Goal: Task Accomplishment & Management: Use online tool/utility

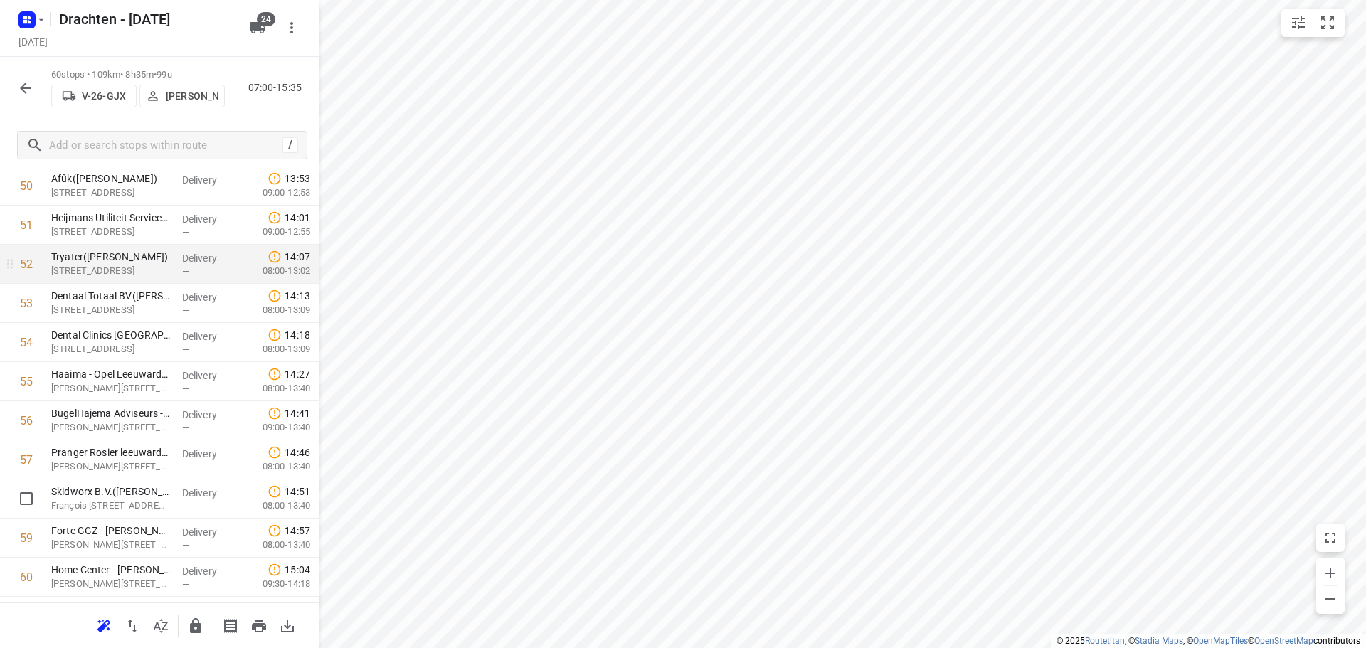
scroll to position [2026, 0]
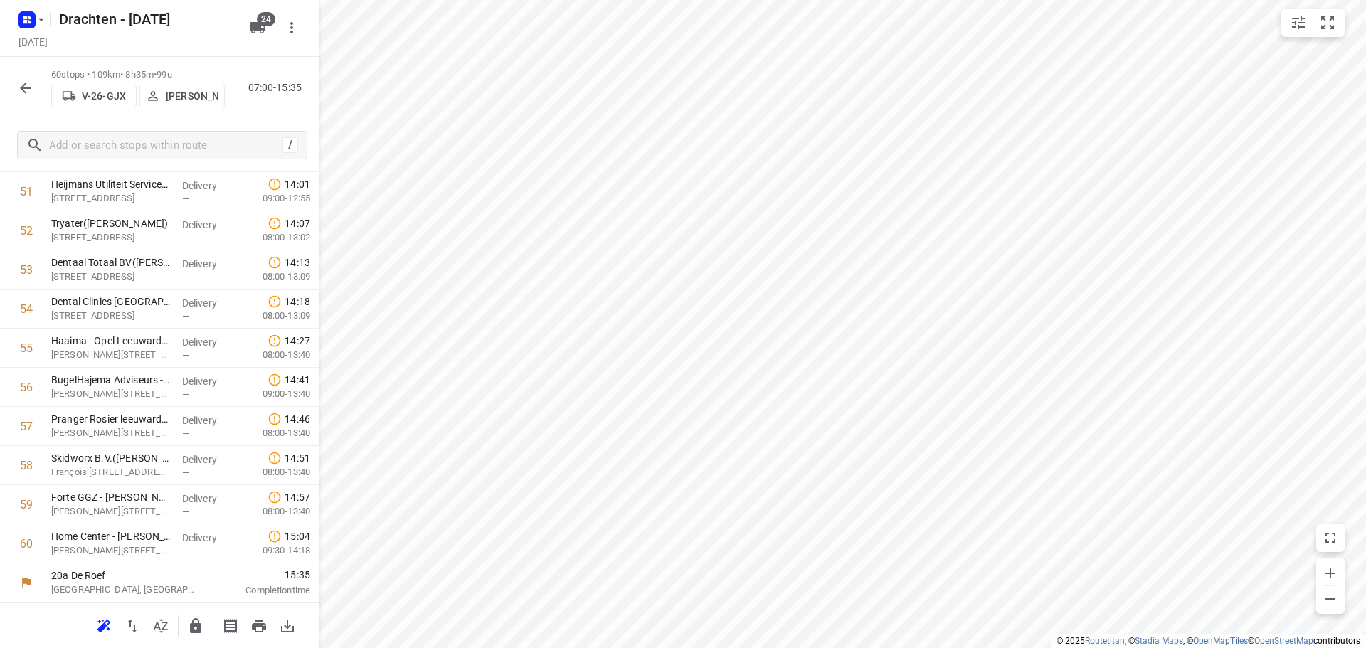
click at [194, 635] on button "button" at bounding box center [195, 626] width 28 height 28
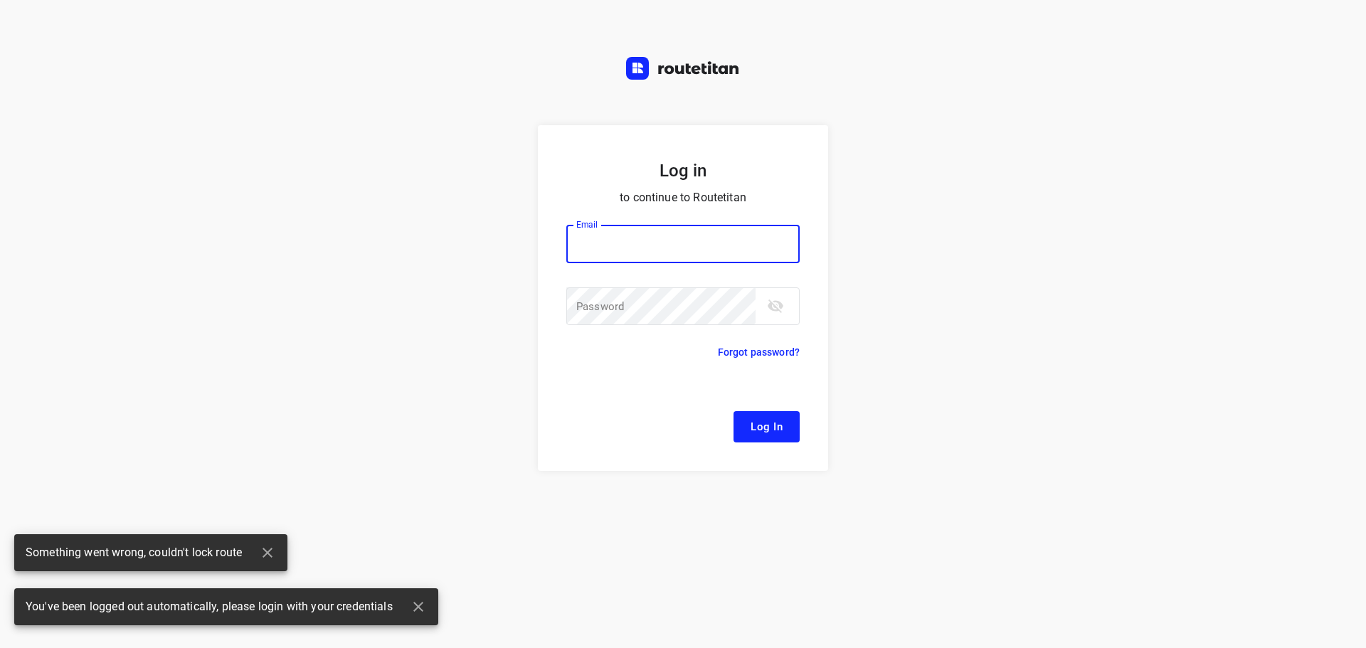
click at [682, 242] on input "email" at bounding box center [682, 244] width 233 height 38
type input "[EMAIL_ADDRESS][DOMAIN_NAME]"
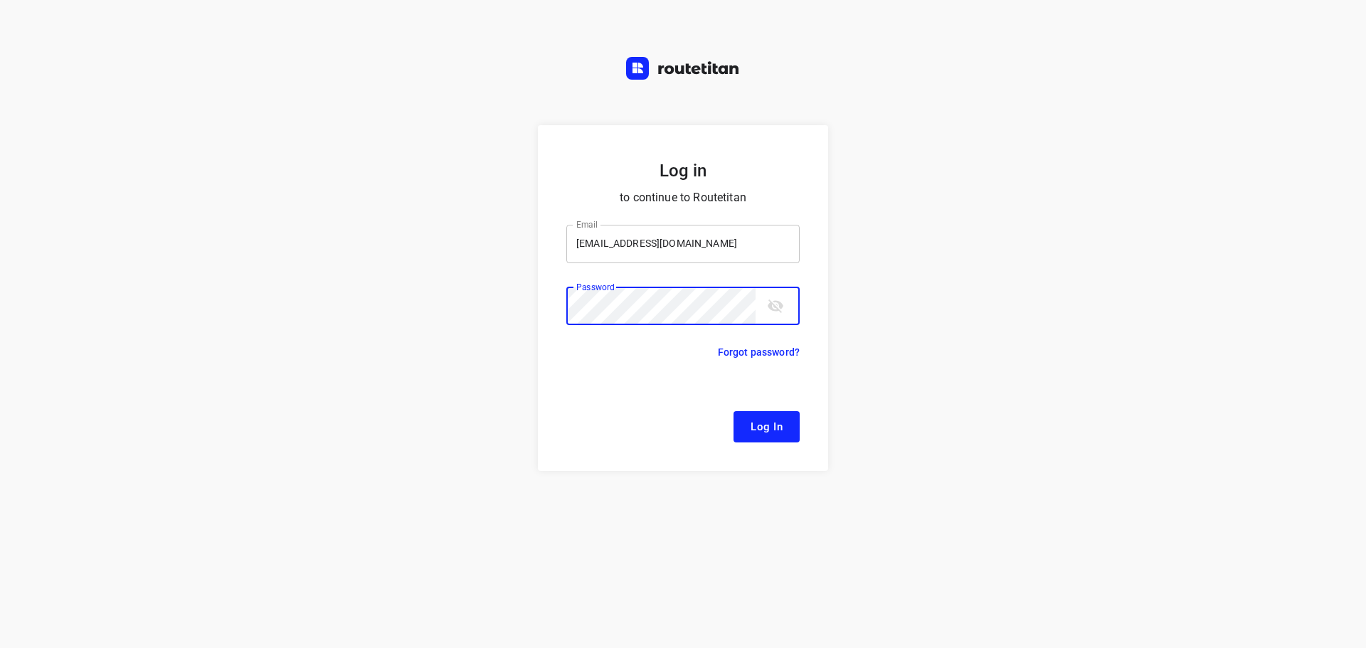
click at [734, 411] on button "Log In" at bounding box center [767, 426] width 66 height 31
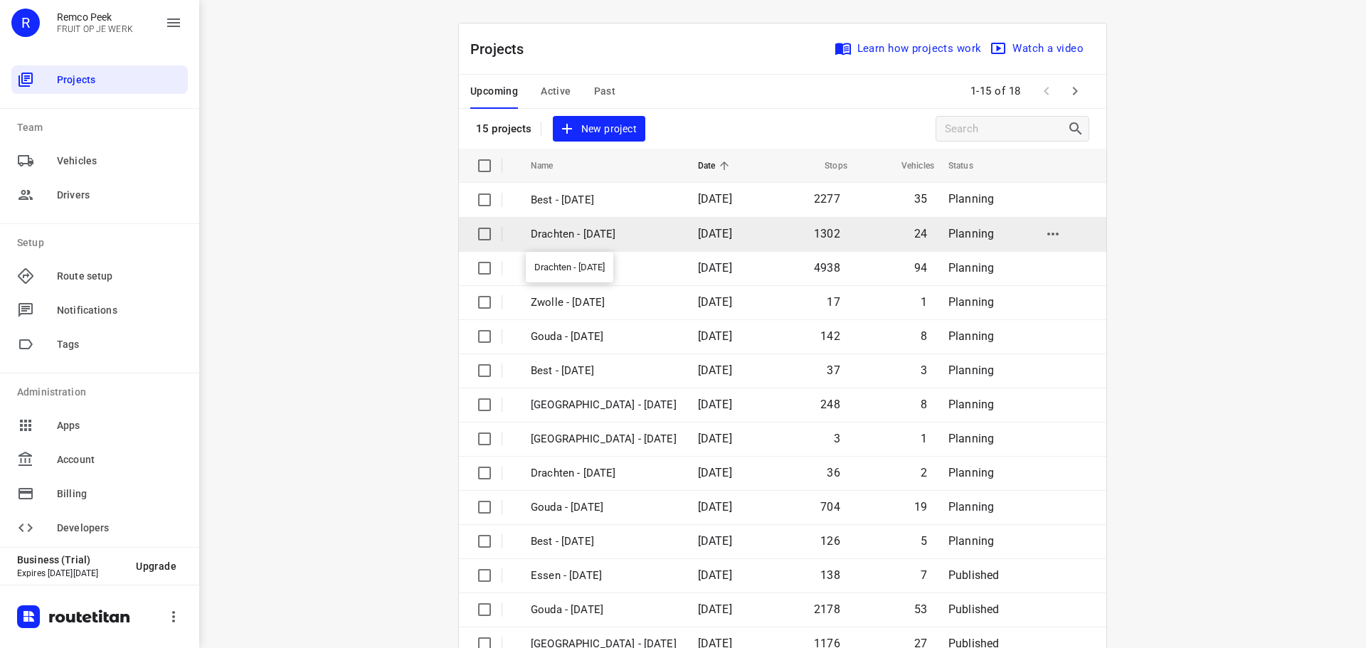
click at [566, 231] on p "Drachten - [DATE]" at bounding box center [604, 234] width 146 height 16
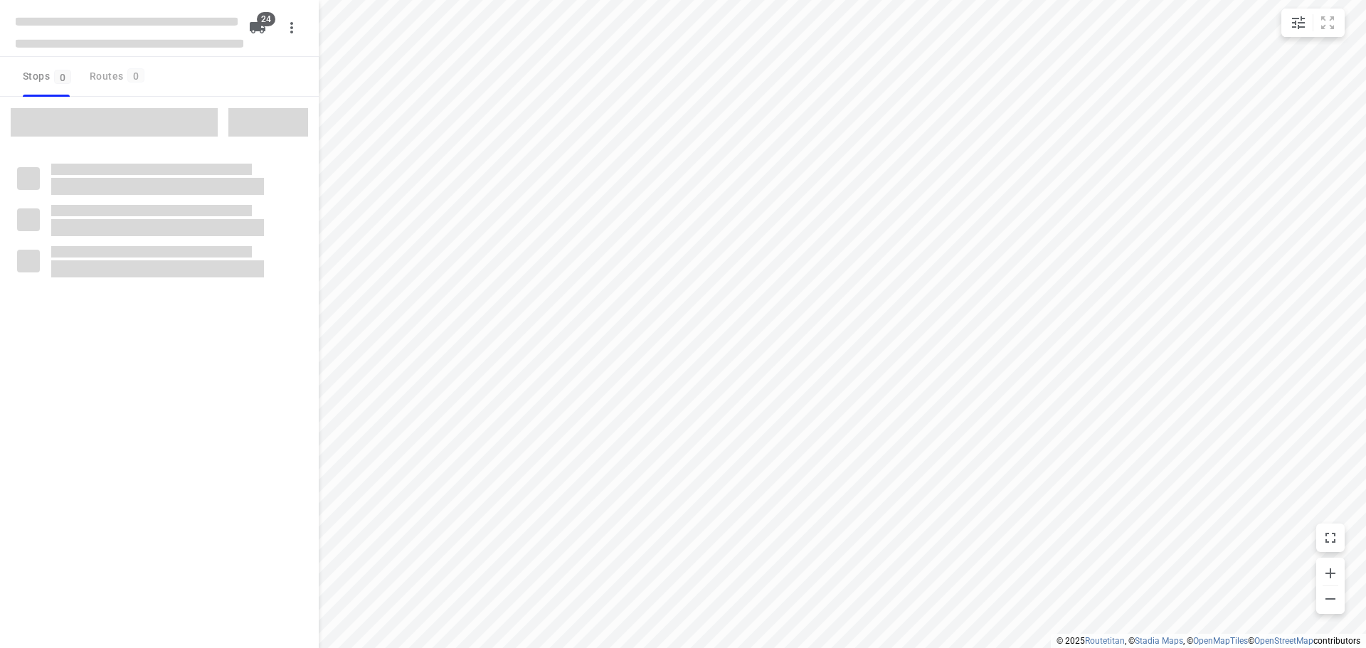
checkbox input "true"
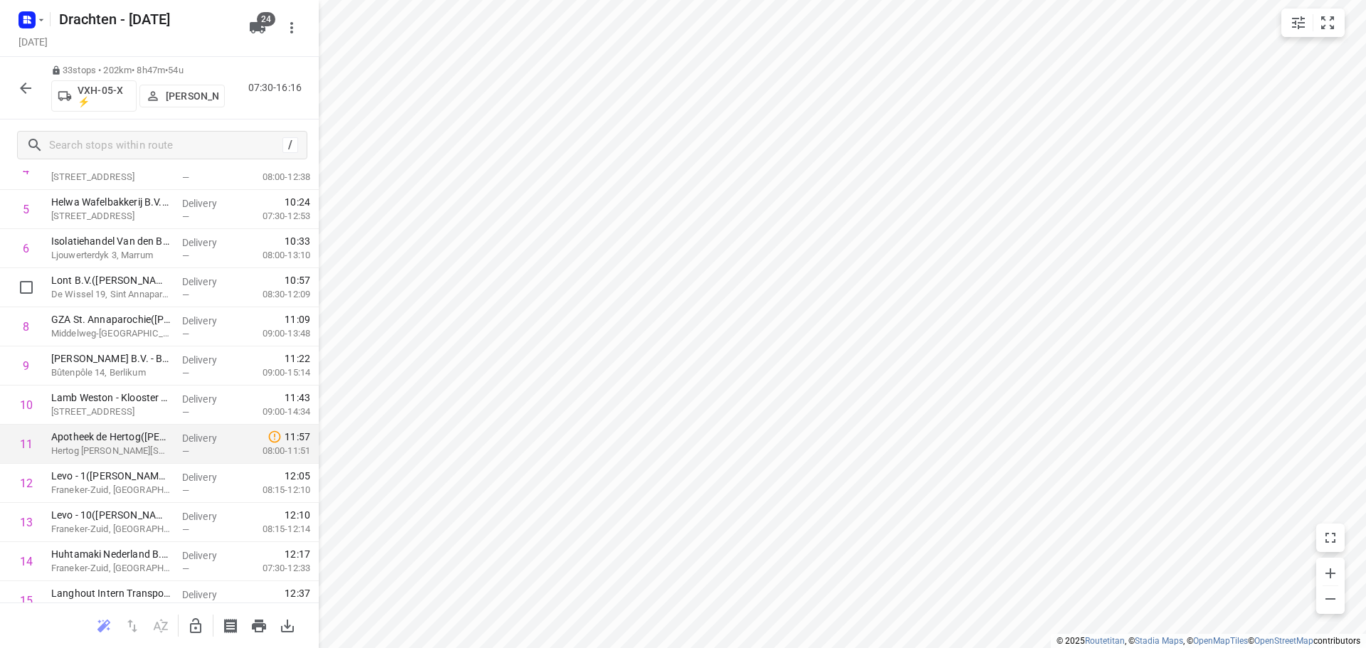
scroll to position [213, 0]
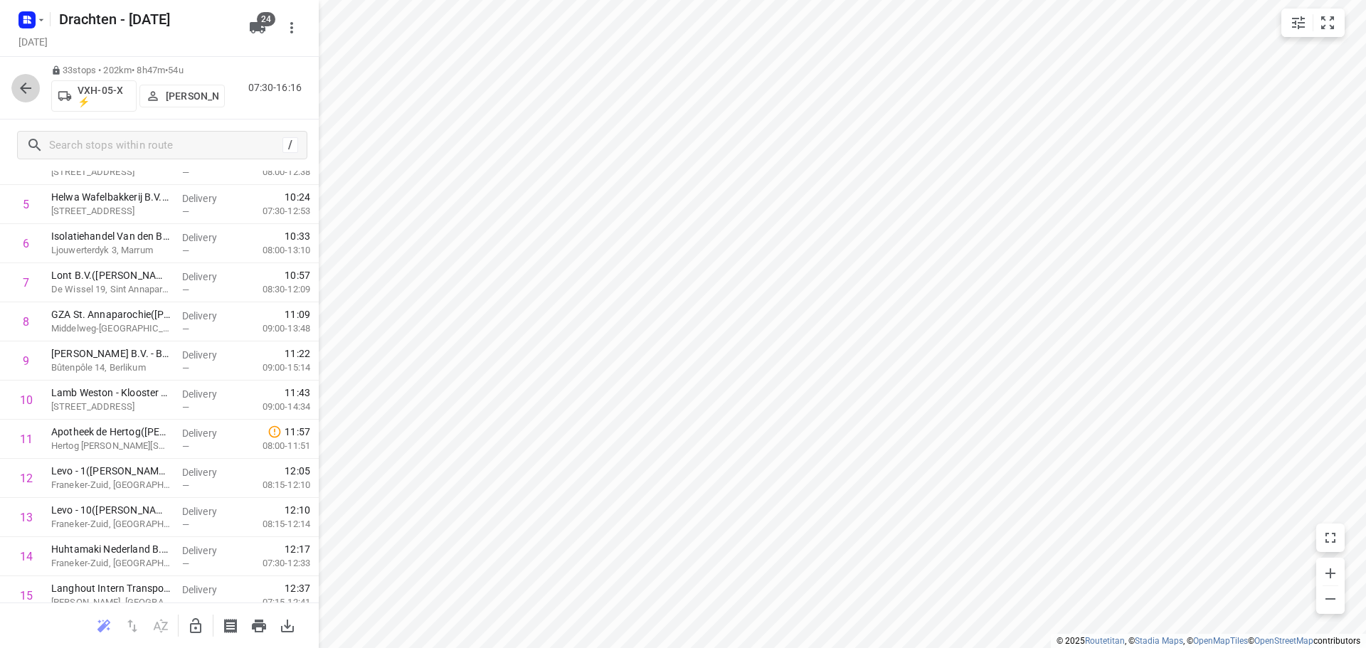
click at [22, 97] on button "button" at bounding box center [25, 88] width 28 height 28
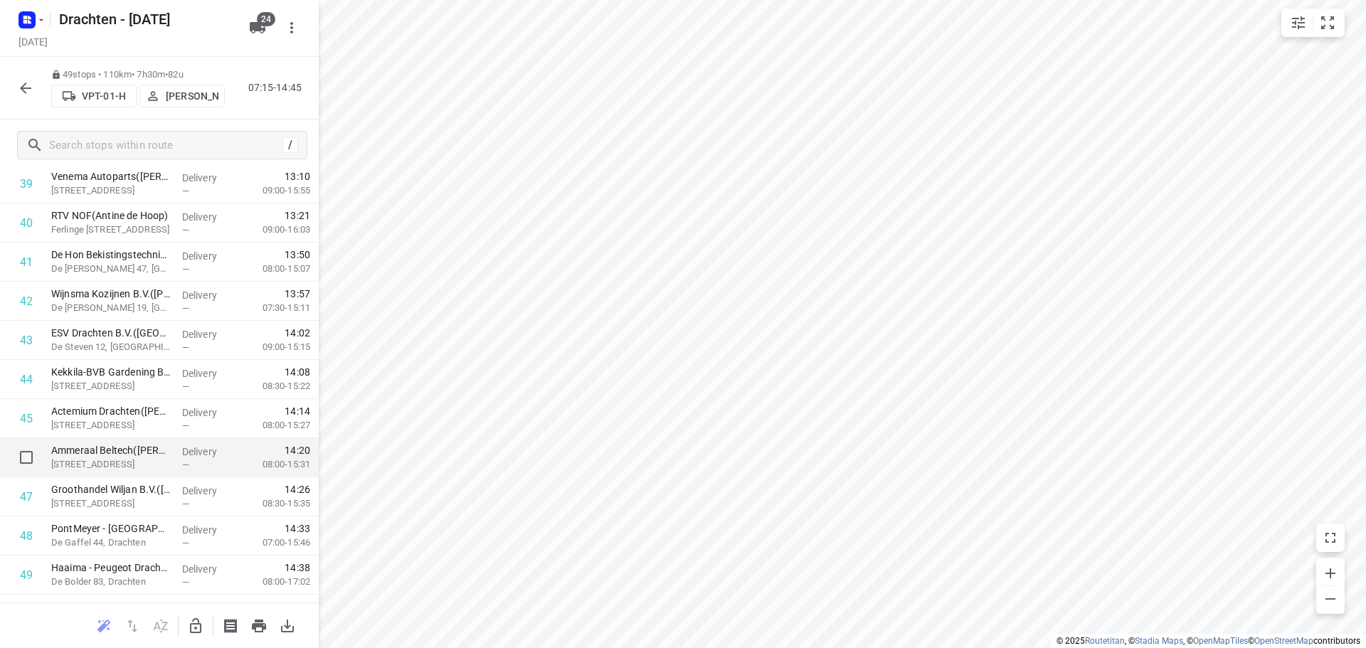
scroll to position [1596, 0]
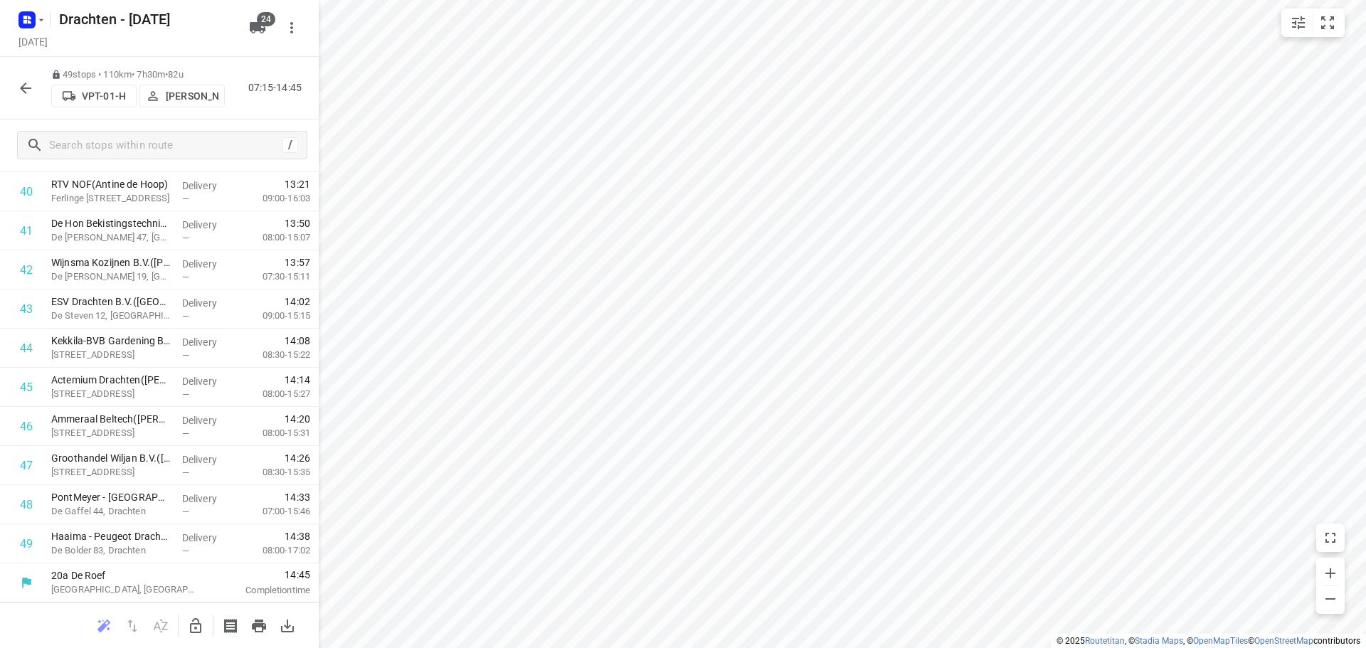
click at [16, 89] on button "button" at bounding box center [25, 88] width 28 height 28
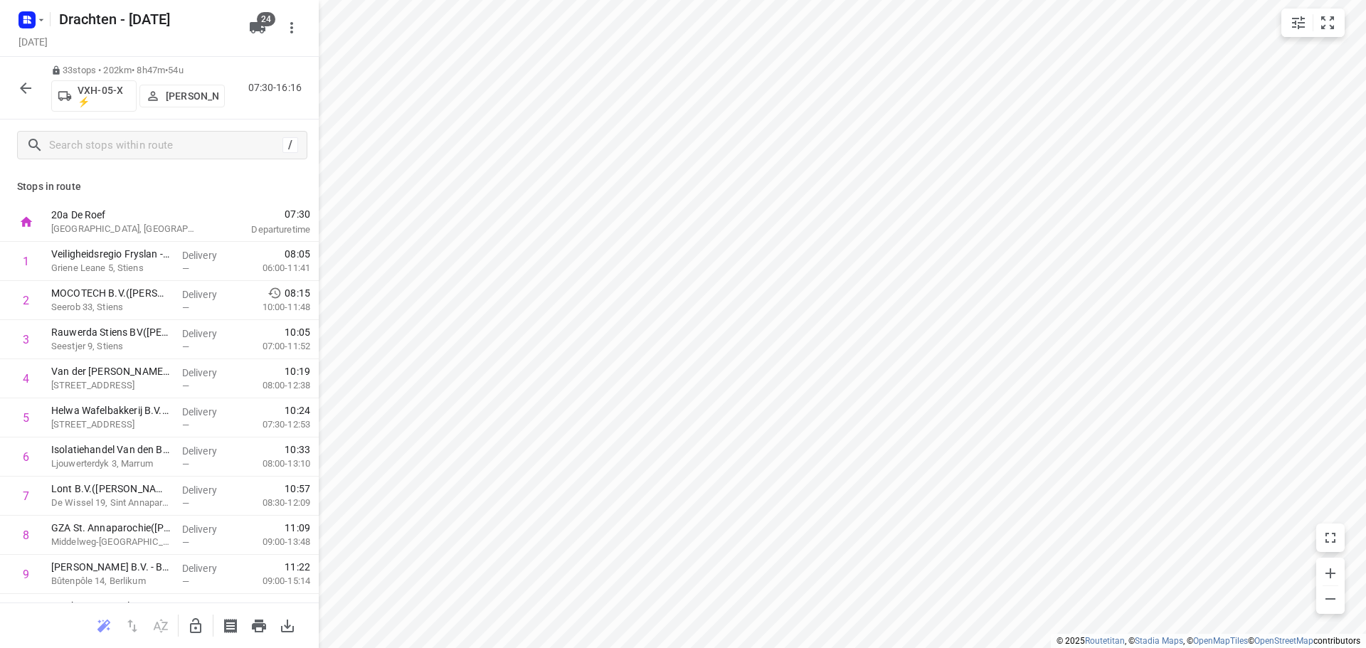
click at [19, 80] on icon "button" at bounding box center [25, 88] width 17 height 17
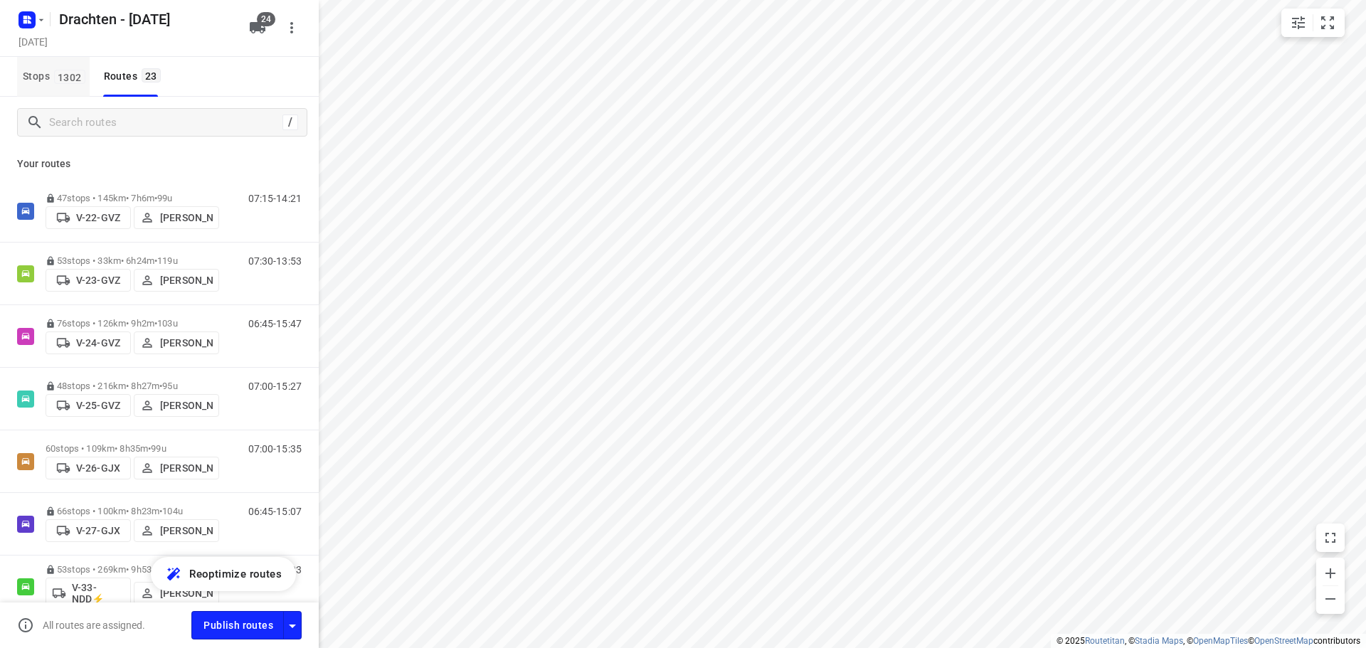
click at [62, 77] on span "1302" at bounding box center [69, 77] width 31 height 14
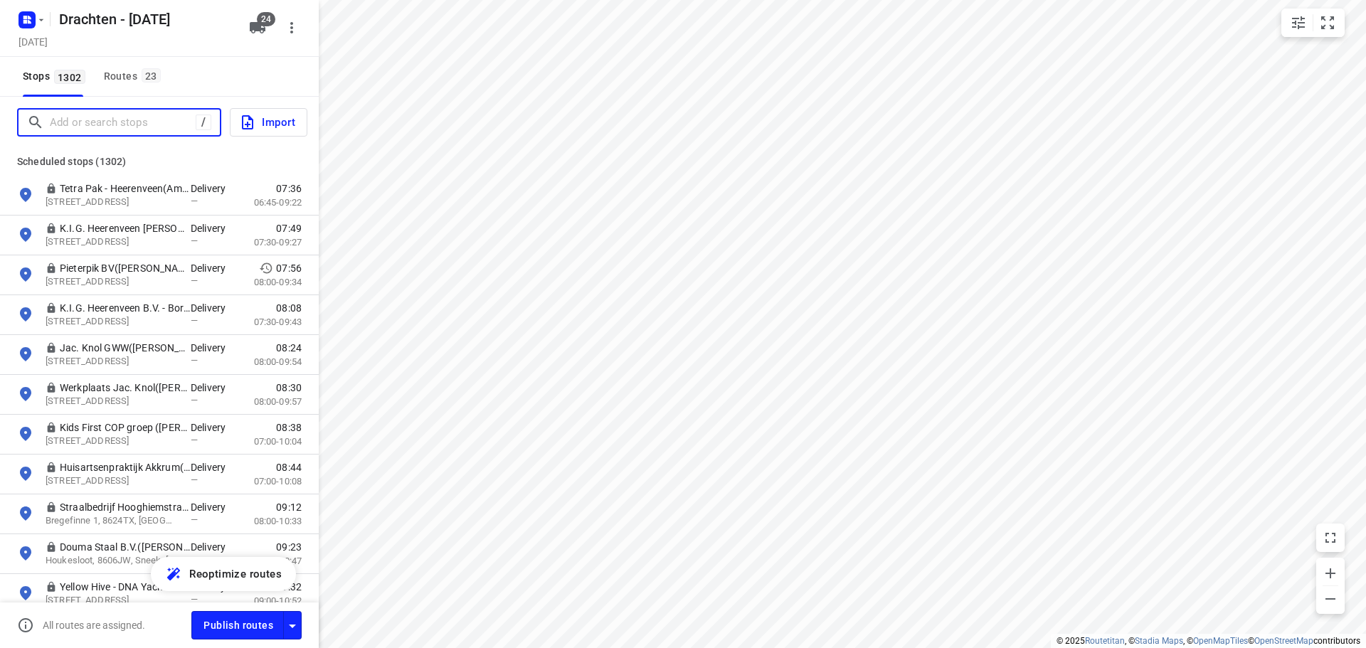
click at [134, 120] on input "Add or search stops" at bounding box center [123, 123] width 146 height 22
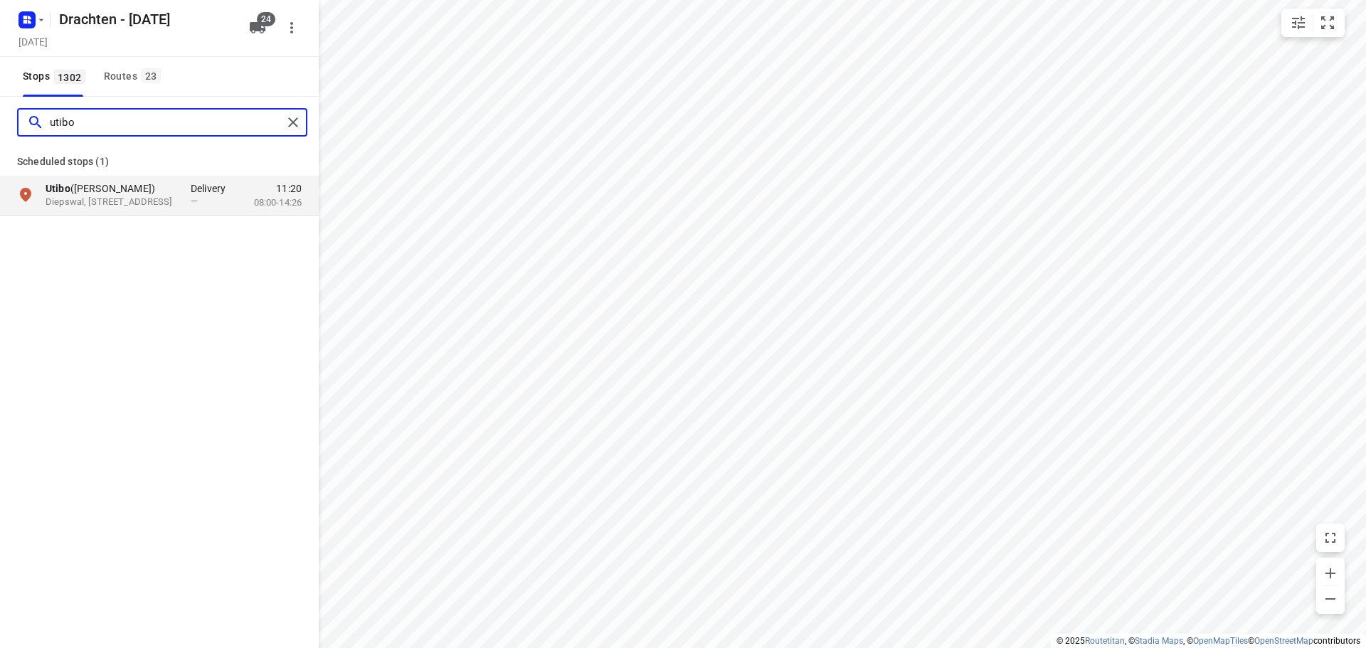
type input "utibo"
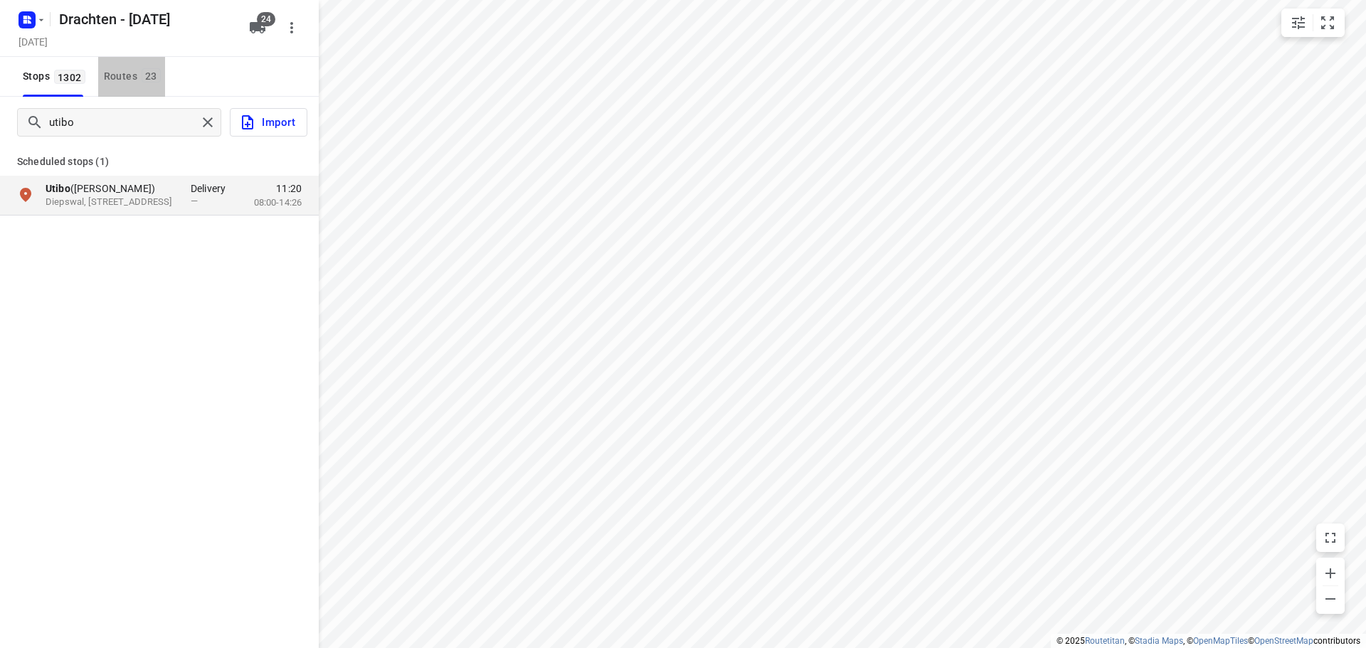
click at [129, 80] on div "Routes 23" at bounding box center [134, 77] width 61 height 18
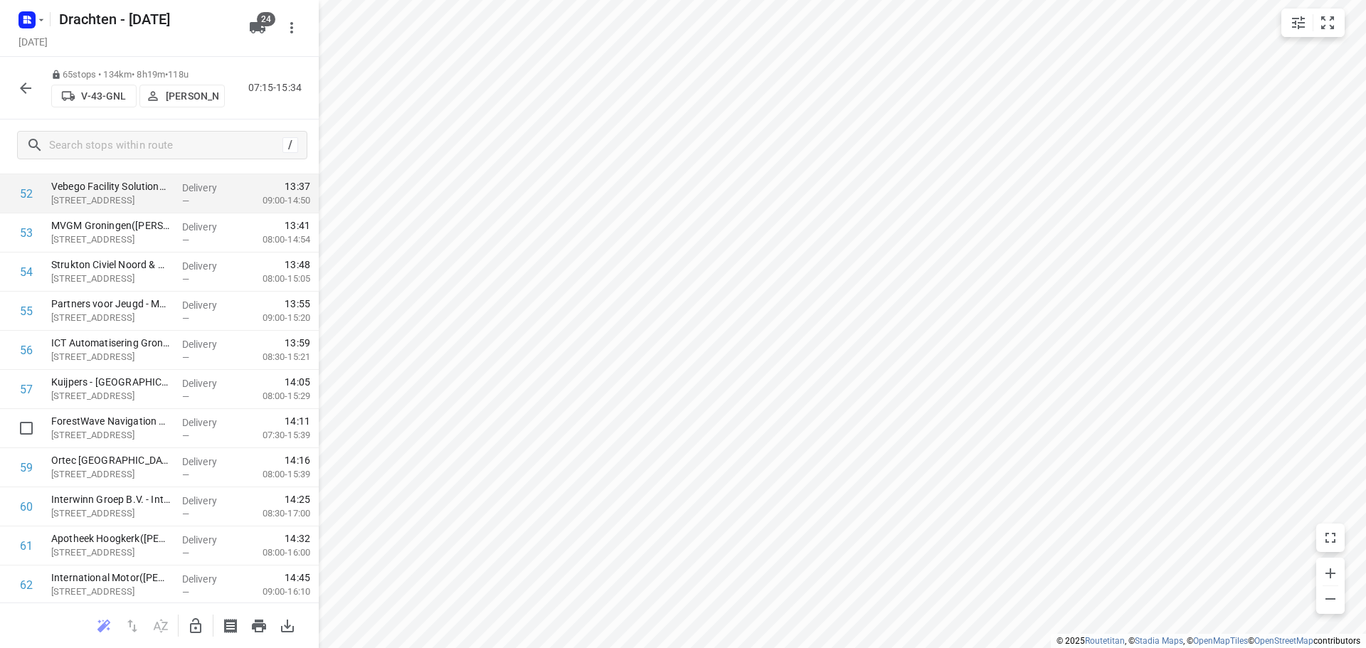
scroll to position [2222, 0]
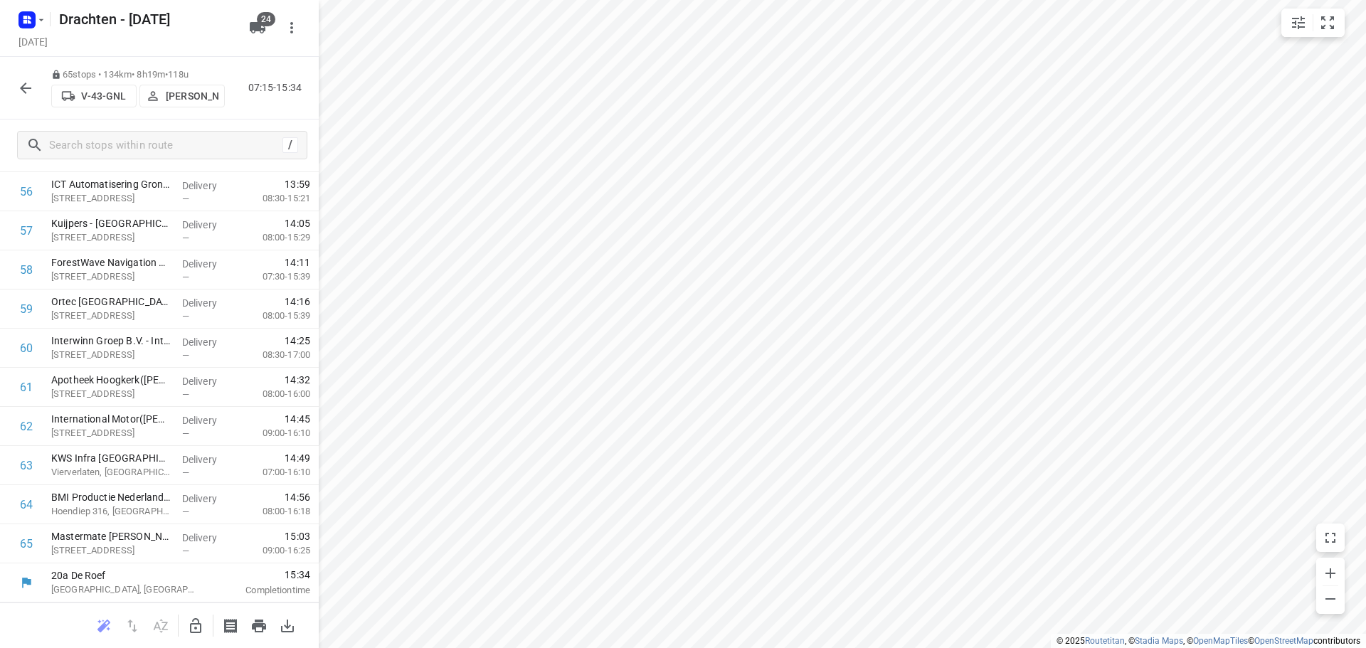
click at [28, 89] on icon "button" at bounding box center [25, 88] width 17 height 17
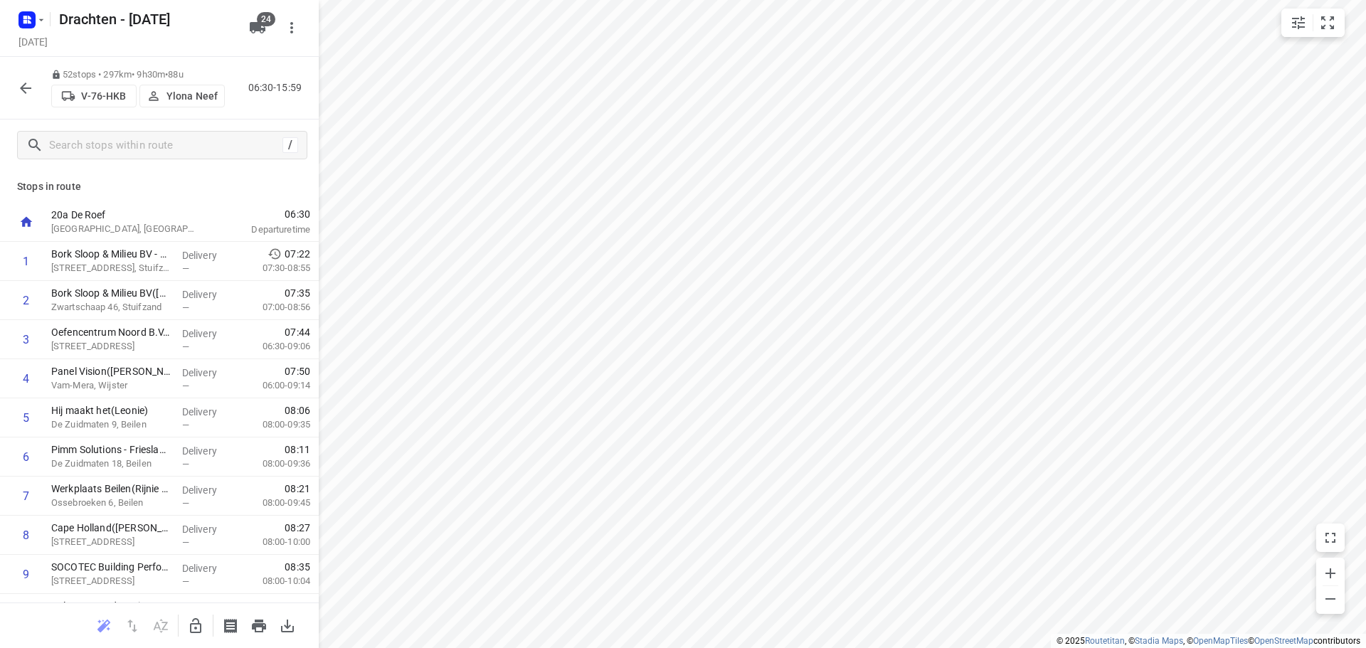
click at [201, 92] on p "Ylona Neef" at bounding box center [191, 95] width 51 height 11
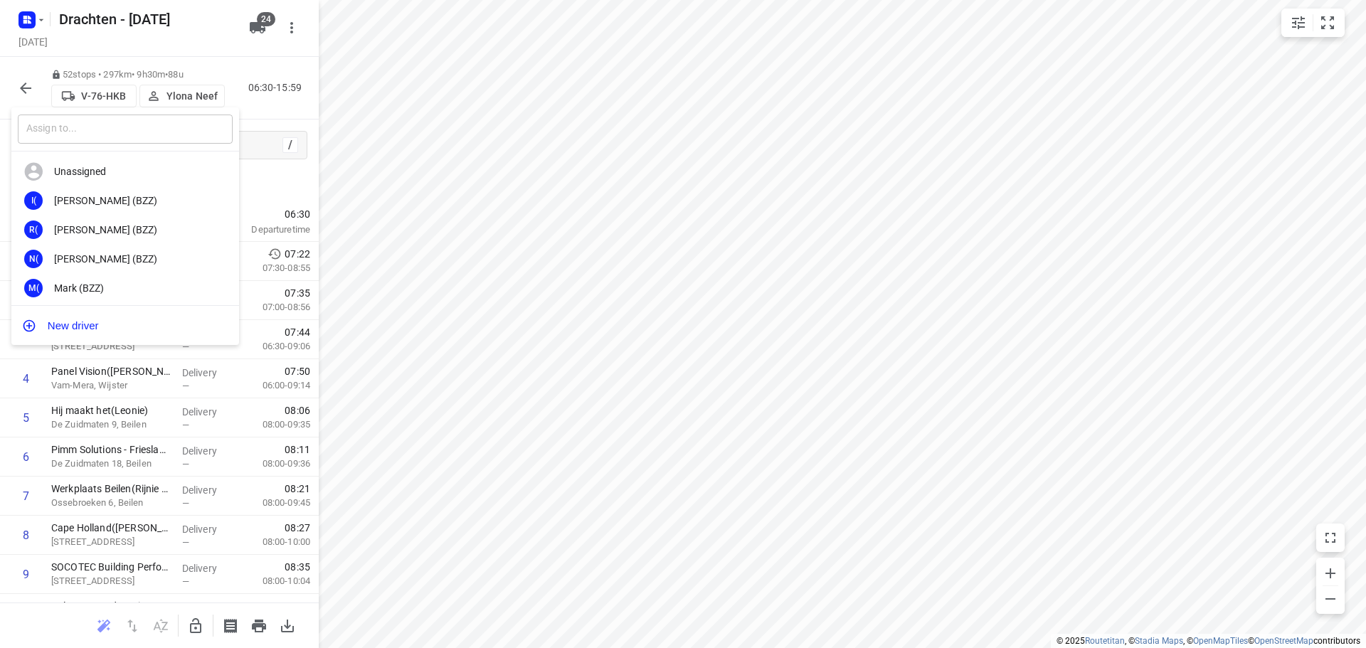
click at [169, 129] on input "text" at bounding box center [125, 129] width 215 height 29
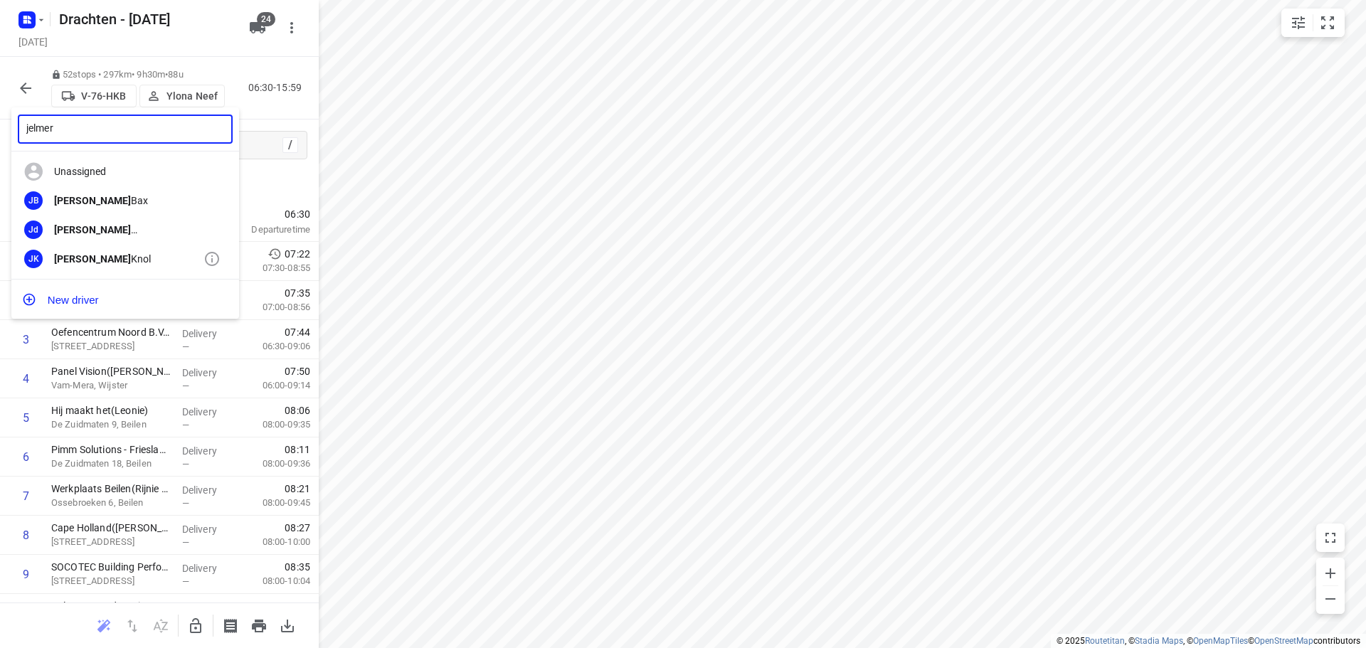
type input "jelmer"
drag, startPoint x: 76, startPoint y: 253, endPoint x: 182, endPoint y: 6, distance: 268.7
click at [76, 253] on b "[PERSON_NAME]" at bounding box center [92, 258] width 77 height 11
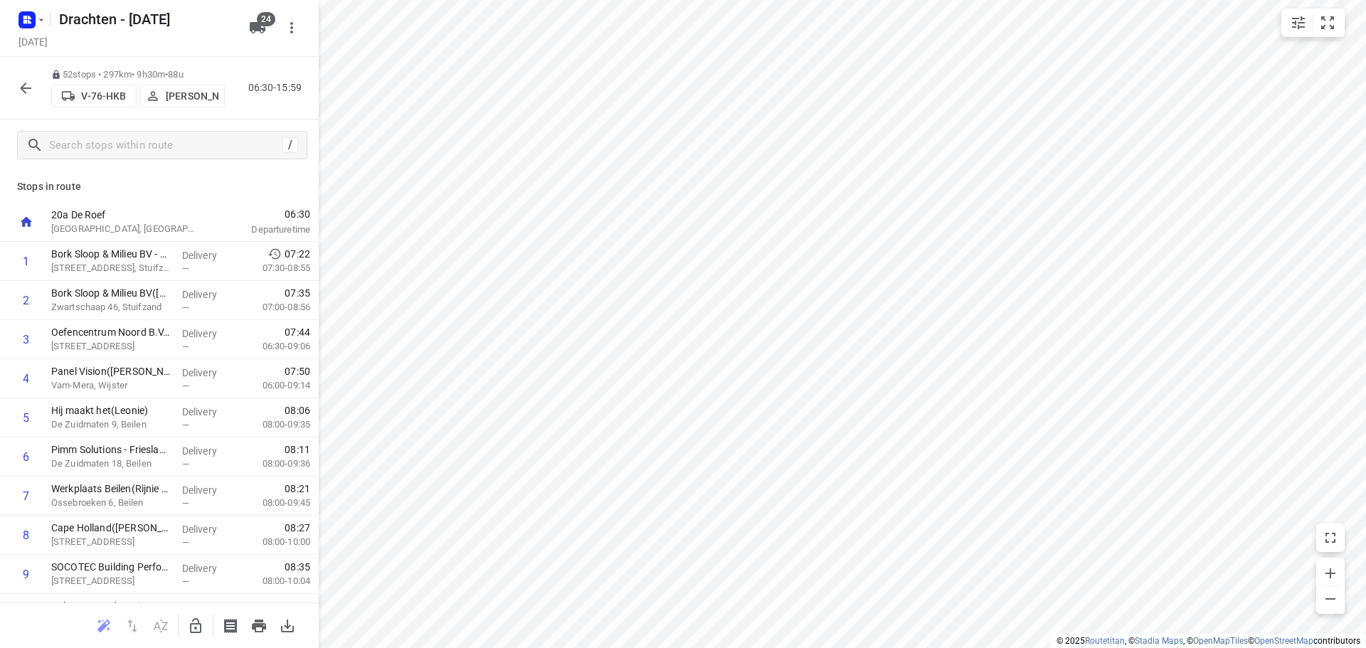
click at [31, 94] on icon "button" at bounding box center [25, 88] width 17 height 17
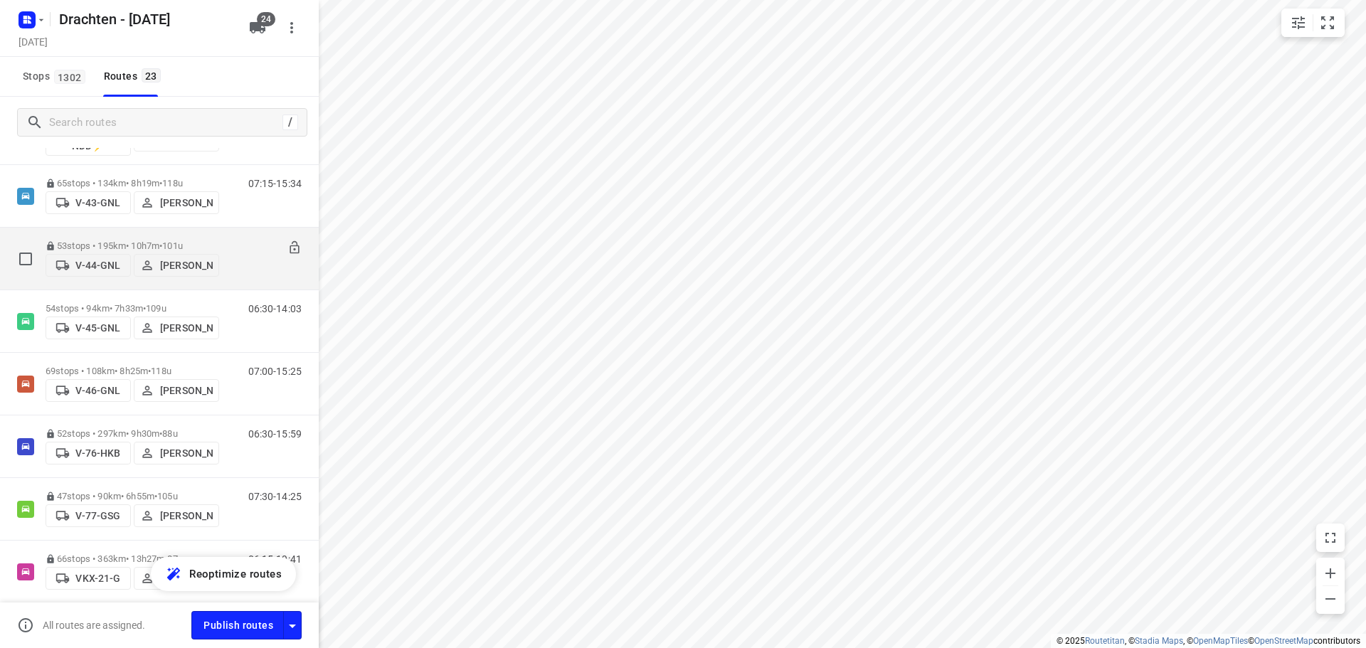
scroll to position [505, 0]
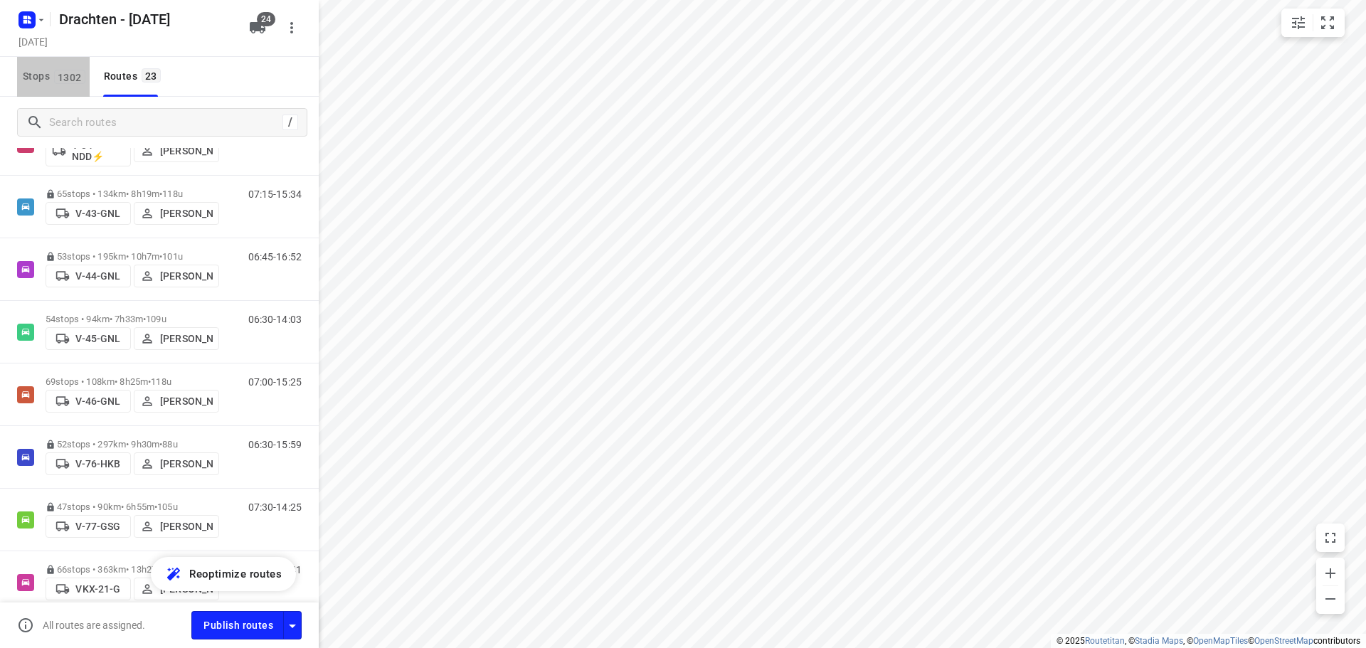
click at [68, 86] on button "Stops 1302" at bounding box center [53, 77] width 73 height 40
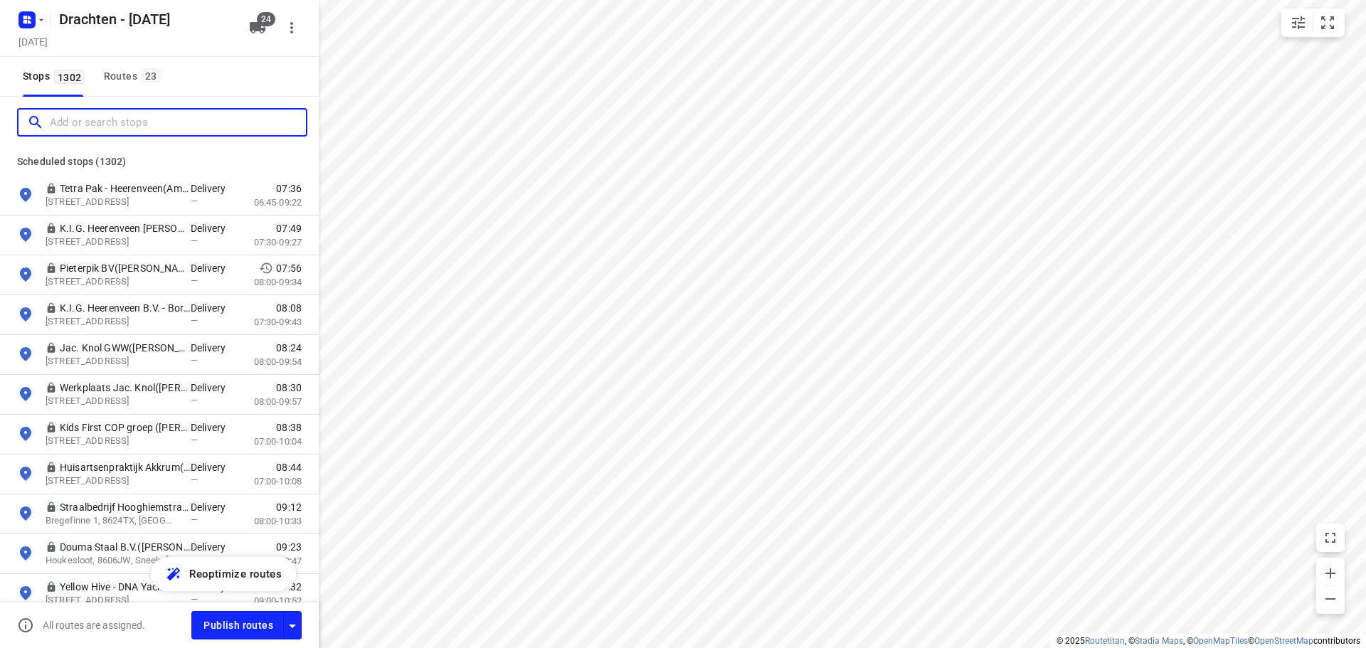
click at [105, 115] on input "Add or search stops" at bounding box center [178, 123] width 256 height 22
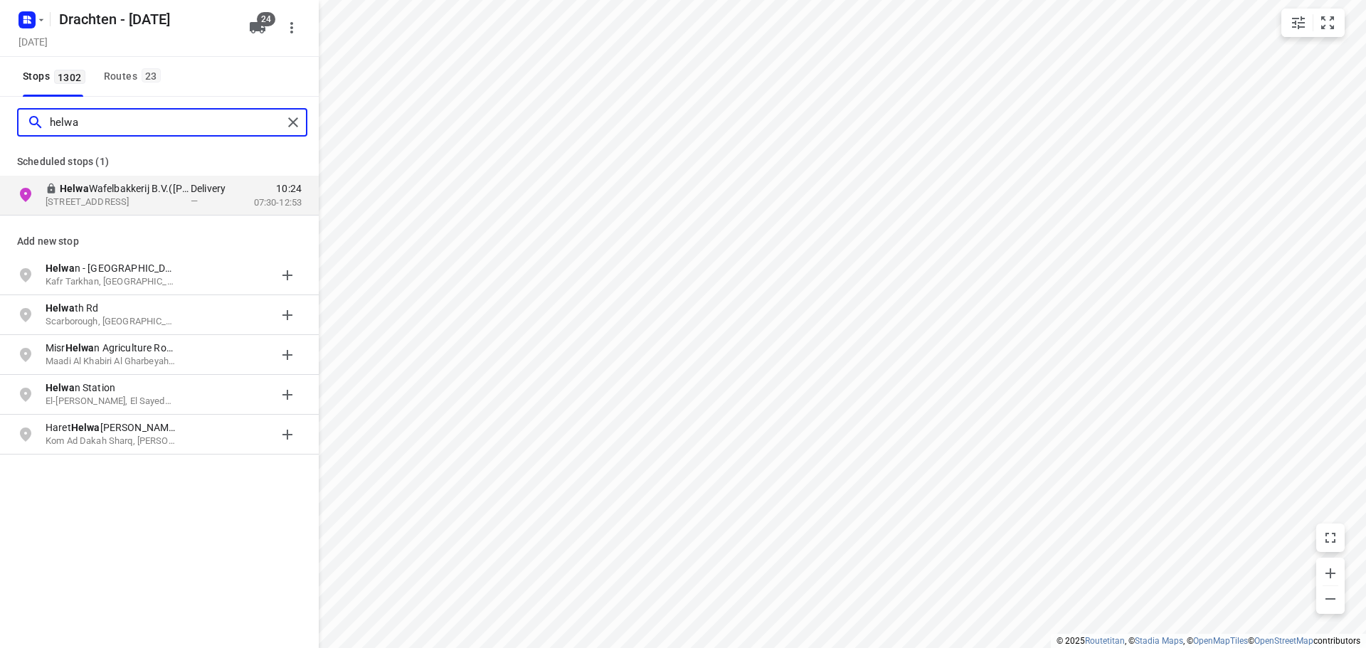
click at [115, 125] on input "helwa" at bounding box center [166, 123] width 233 height 22
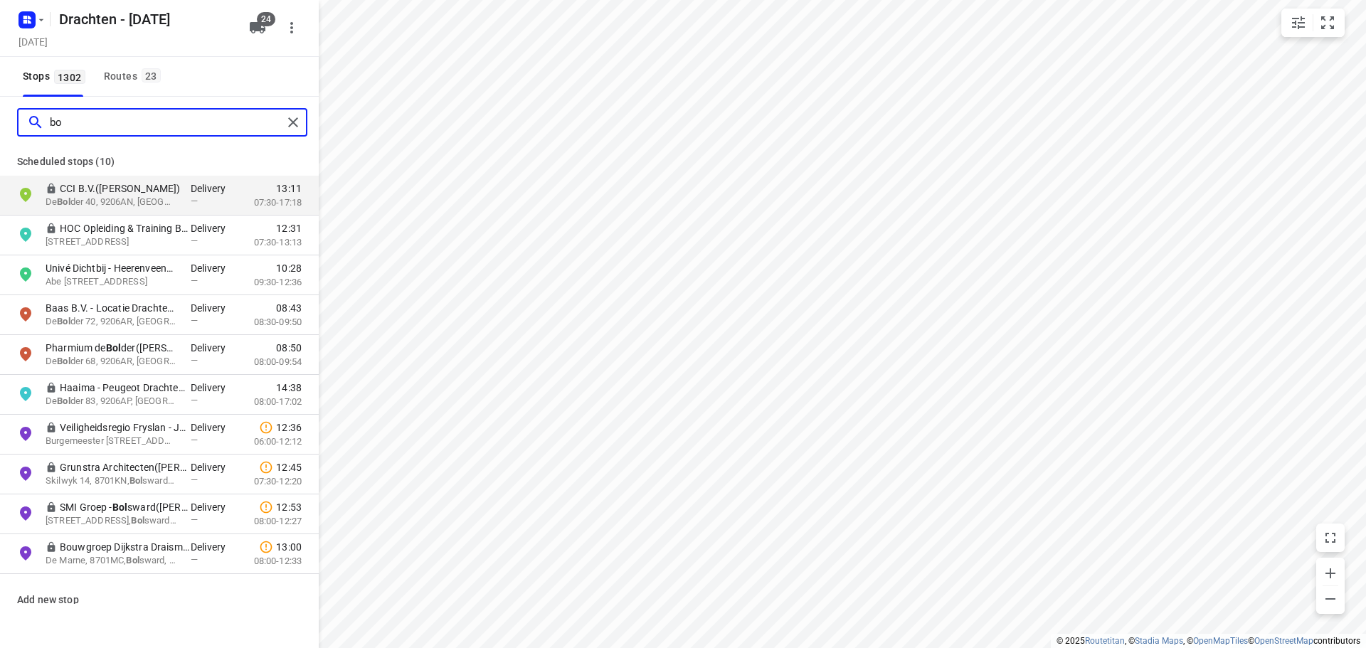
type input "b"
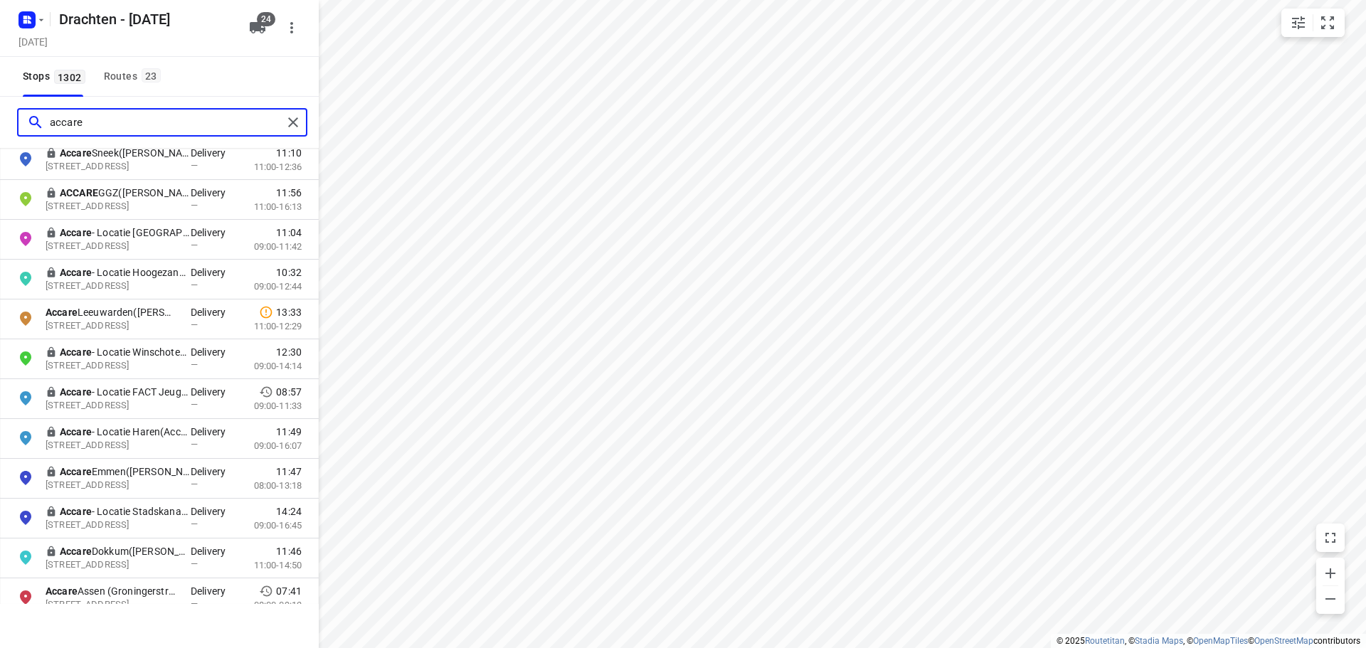
scroll to position [0, 0]
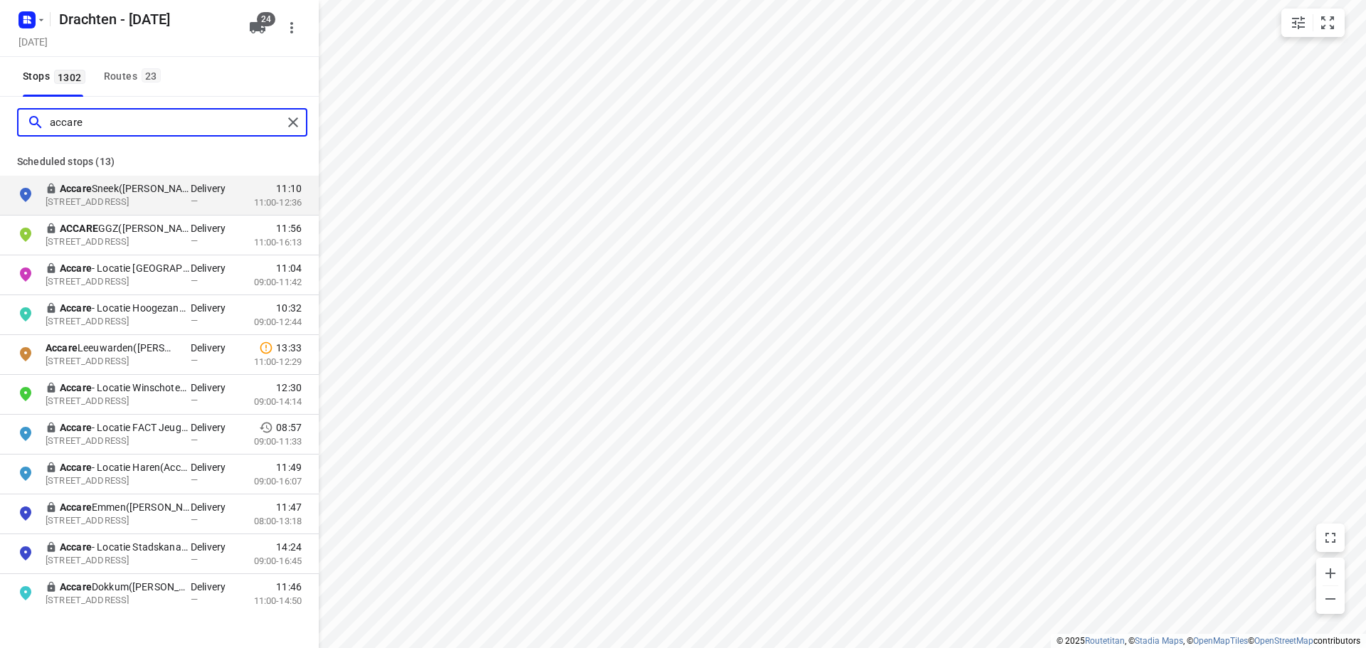
click at [71, 124] on input "accare" at bounding box center [166, 123] width 233 height 22
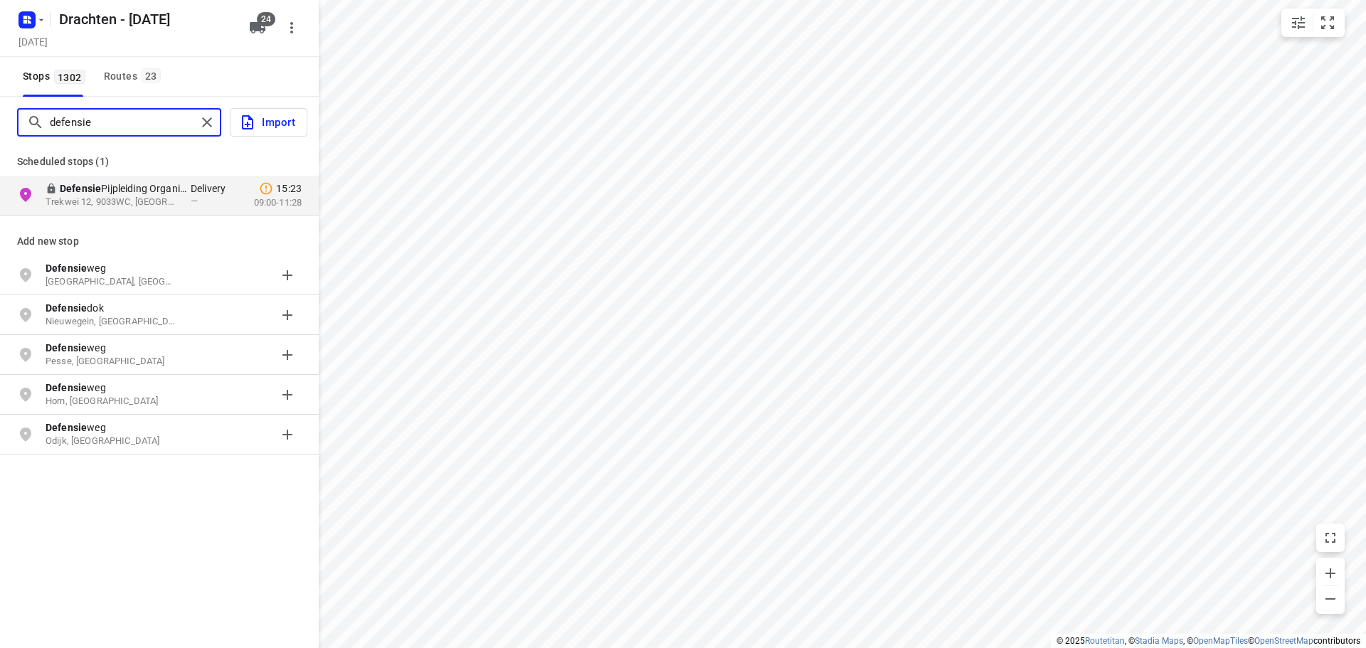
click at [57, 117] on input "defensie" at bounding box center [123, 123] width 147 height 22
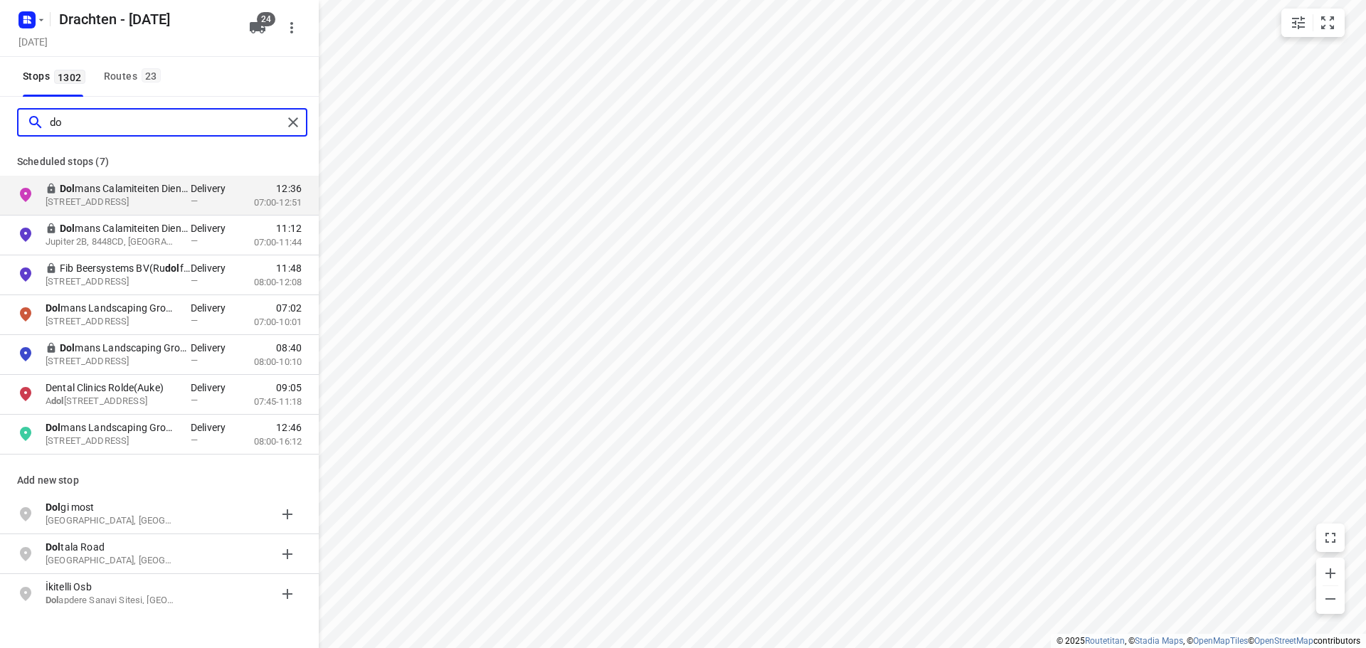
type input "d"
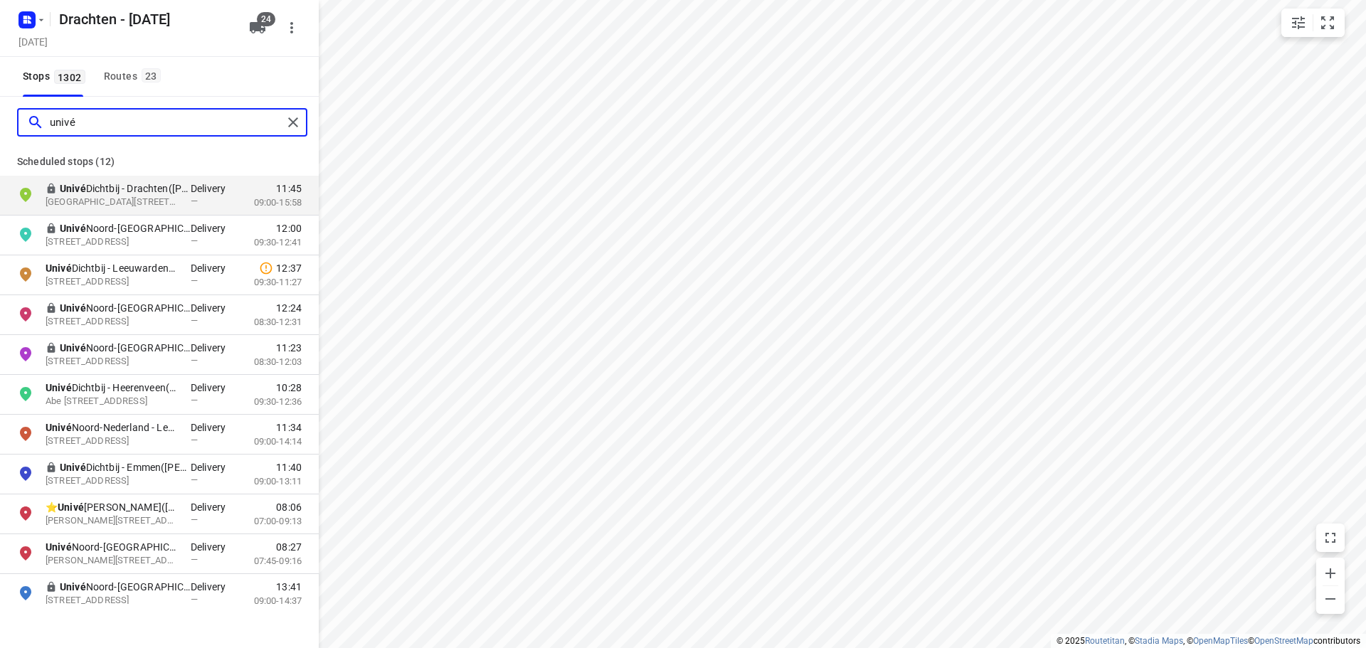
click at [66, 129] on input "univé" at bounding box center [166, 123] width 233 height 22
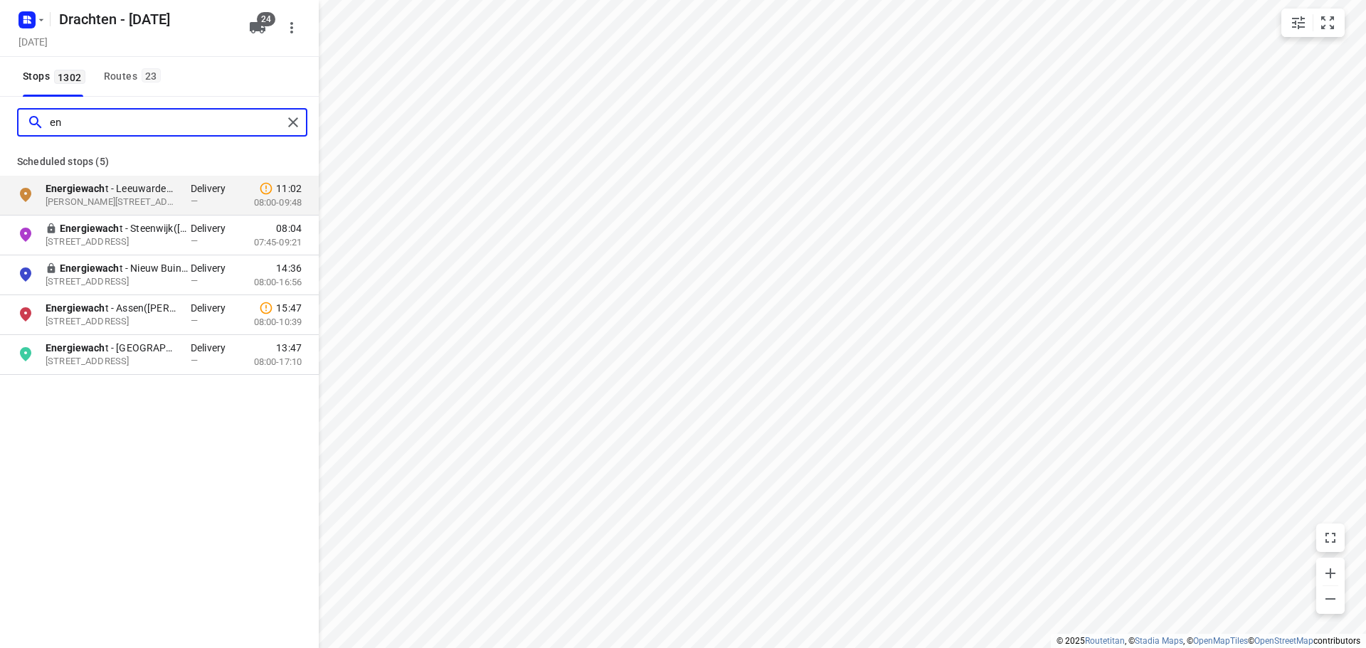
type input "e"
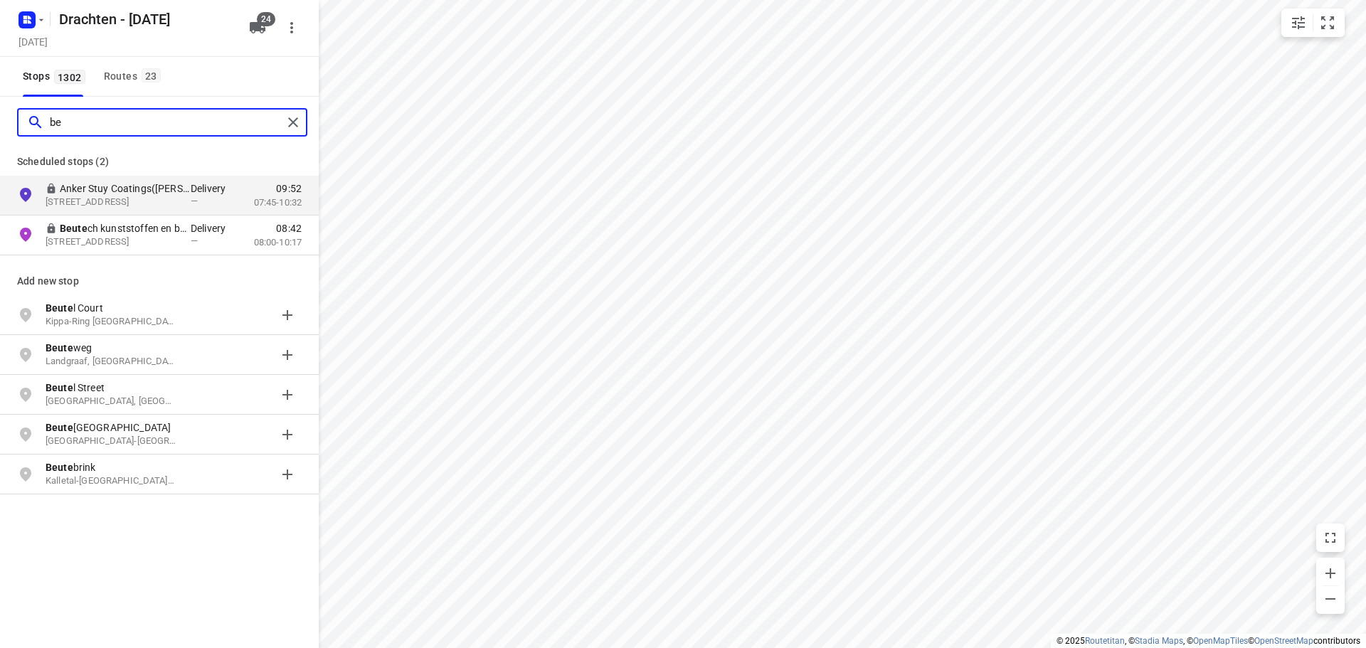
type input "b"
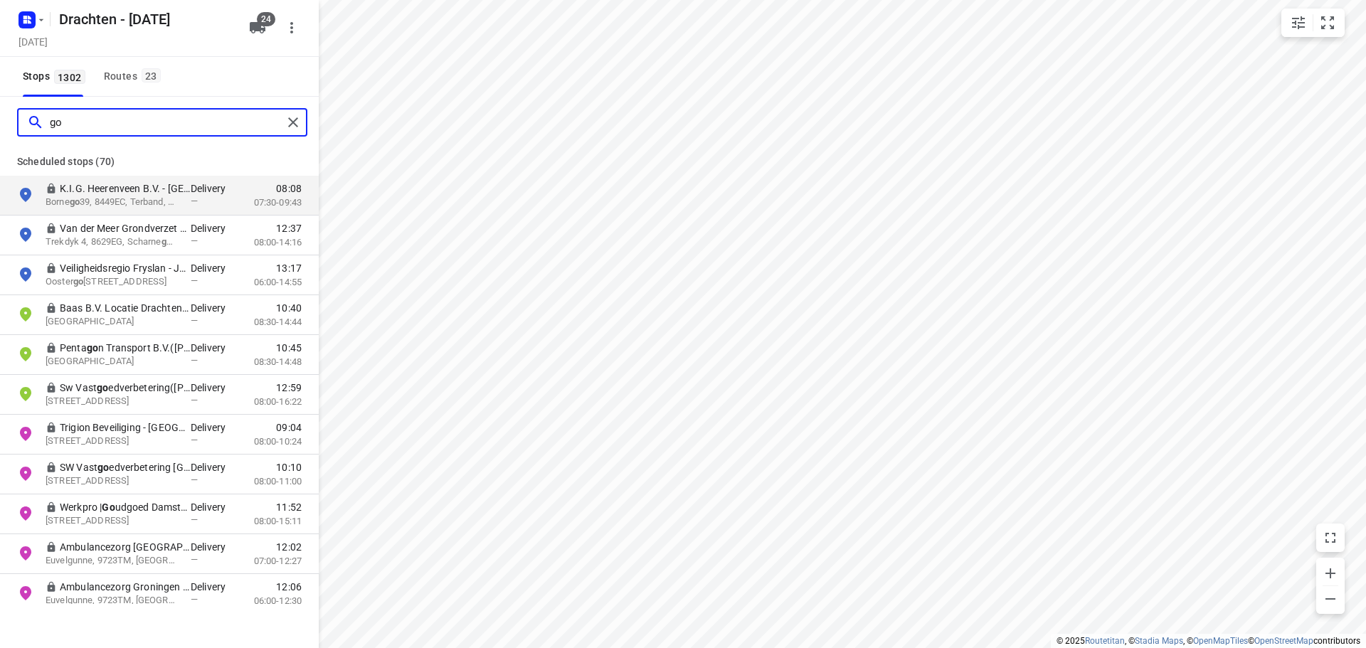
type input "g"
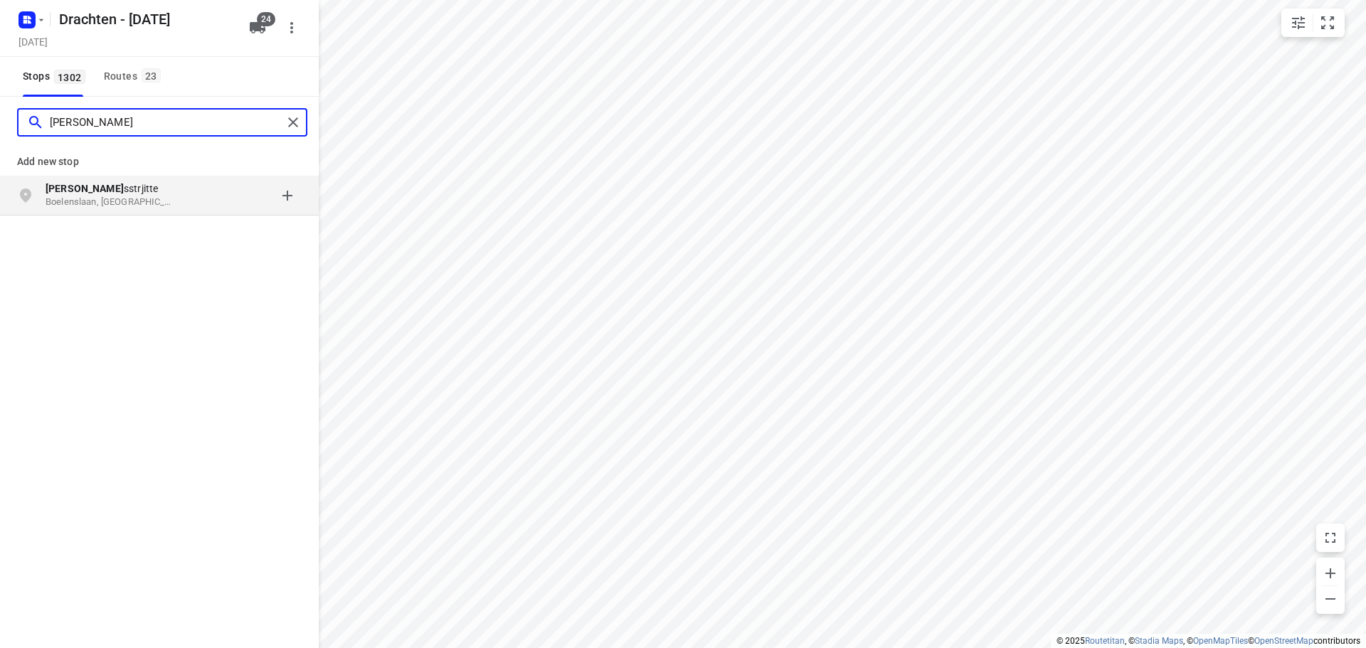
drag, startPoint x: 106, startPoint y: 128, endPoint x: 26, endPoint y: 121, distance: 80.7
click at [26, 122] on div "[PERSON_NAME]" at bounding box center [150, 123] width 264 height 22
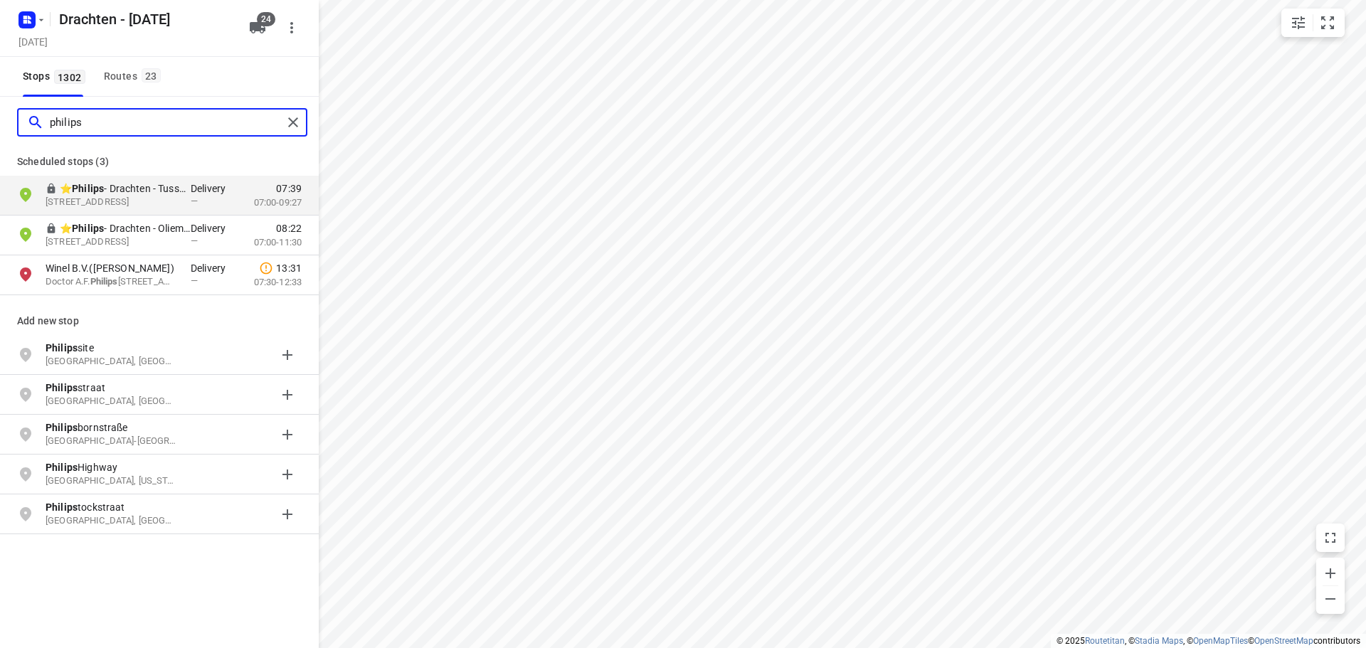
click at [74, 125] on input "philips" at bounding box center [166, 123] width 233 height 22
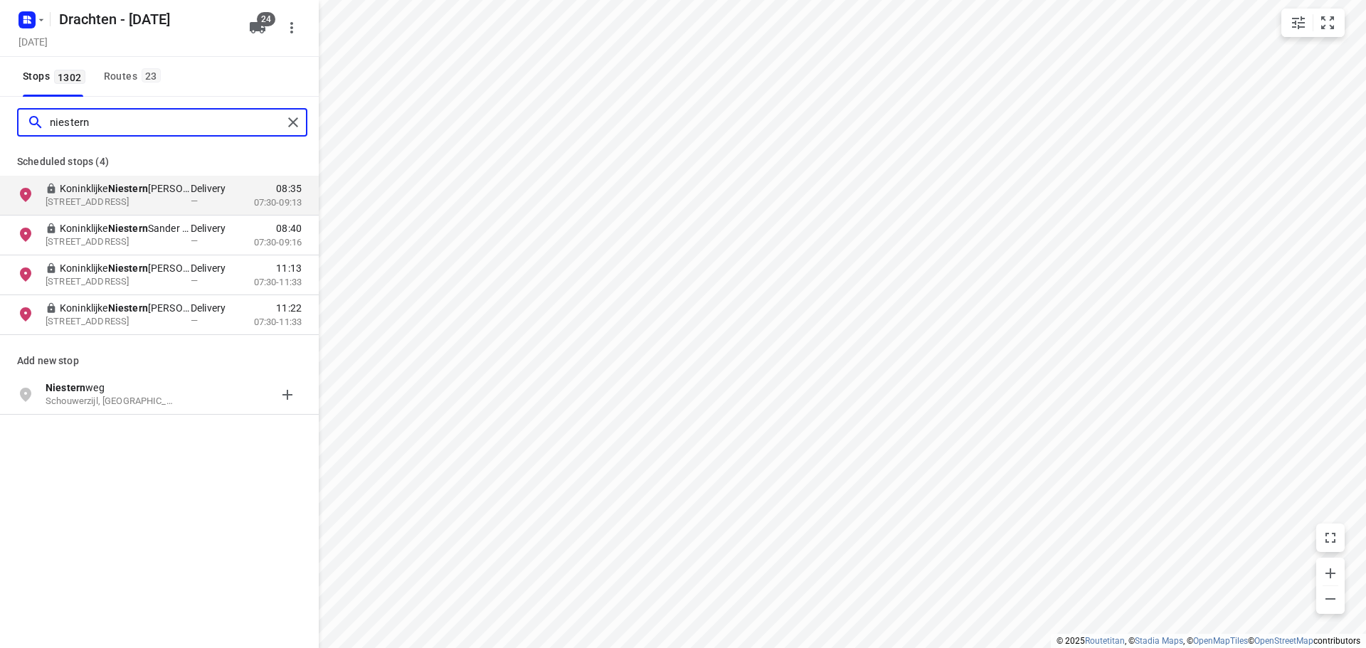
click at [68, 125] on input "niestern" at bounding box center [166, 123] width 233 height 22
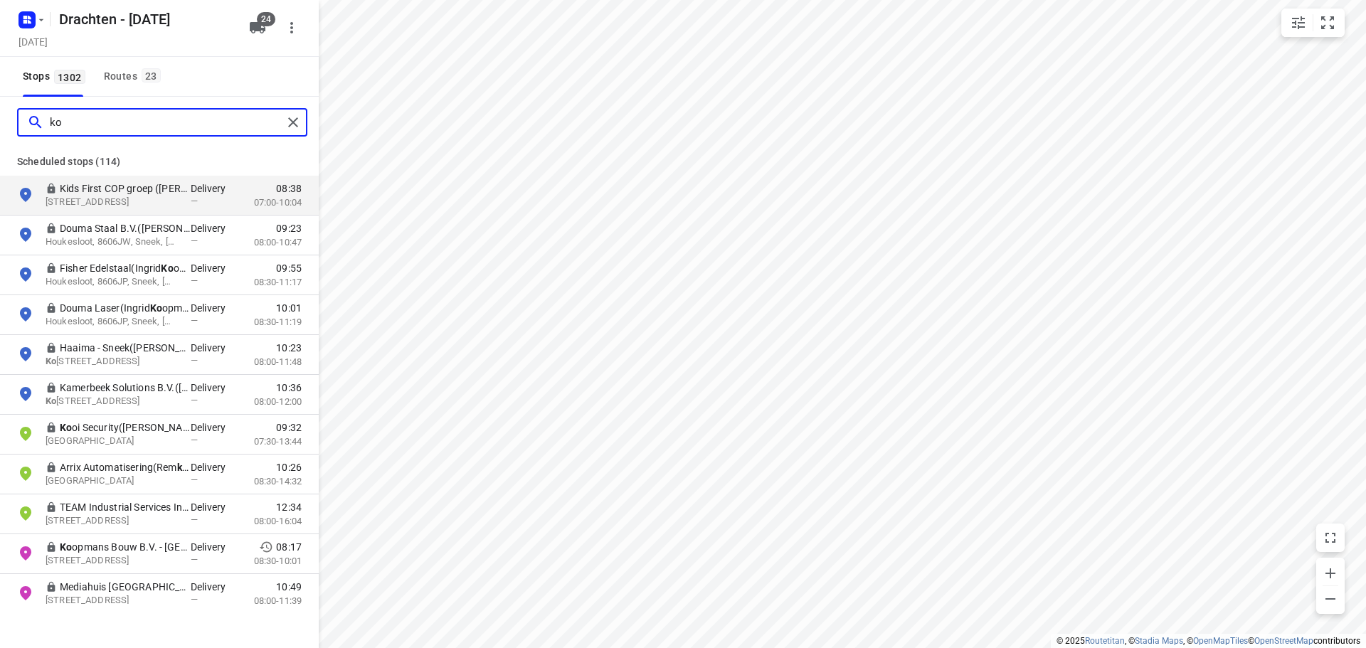
type input "k"
type input "c"
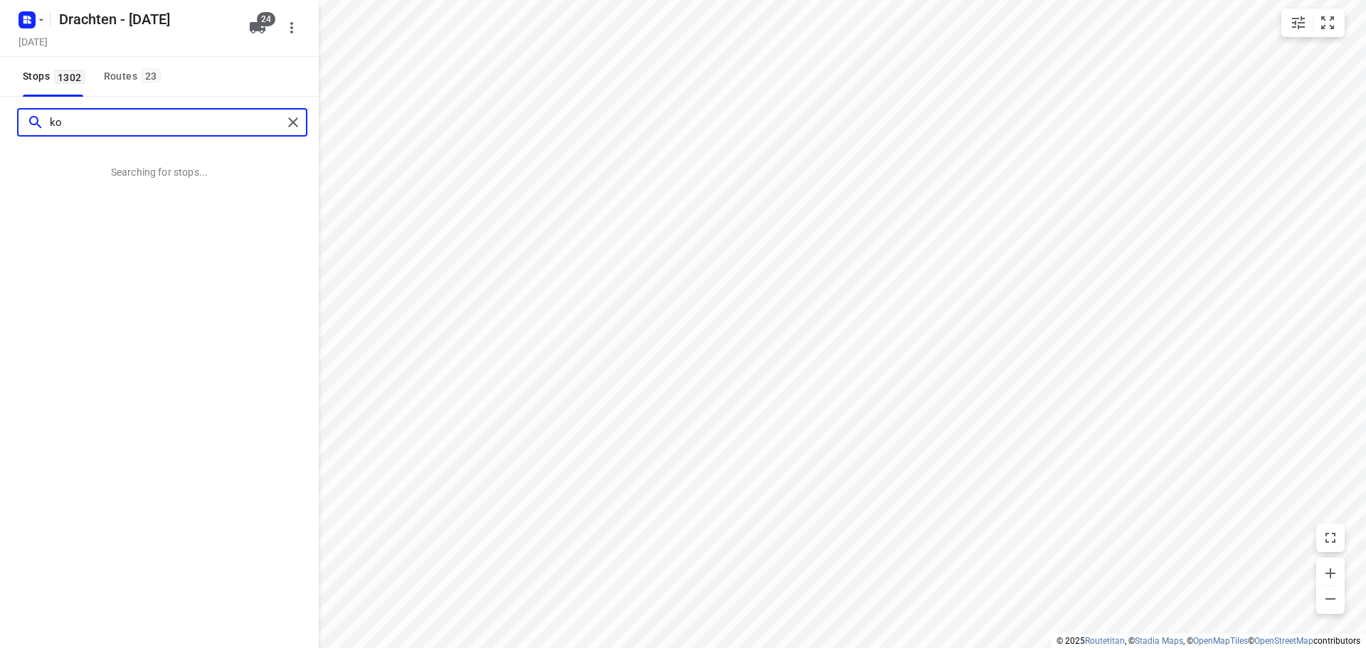
type input "k"
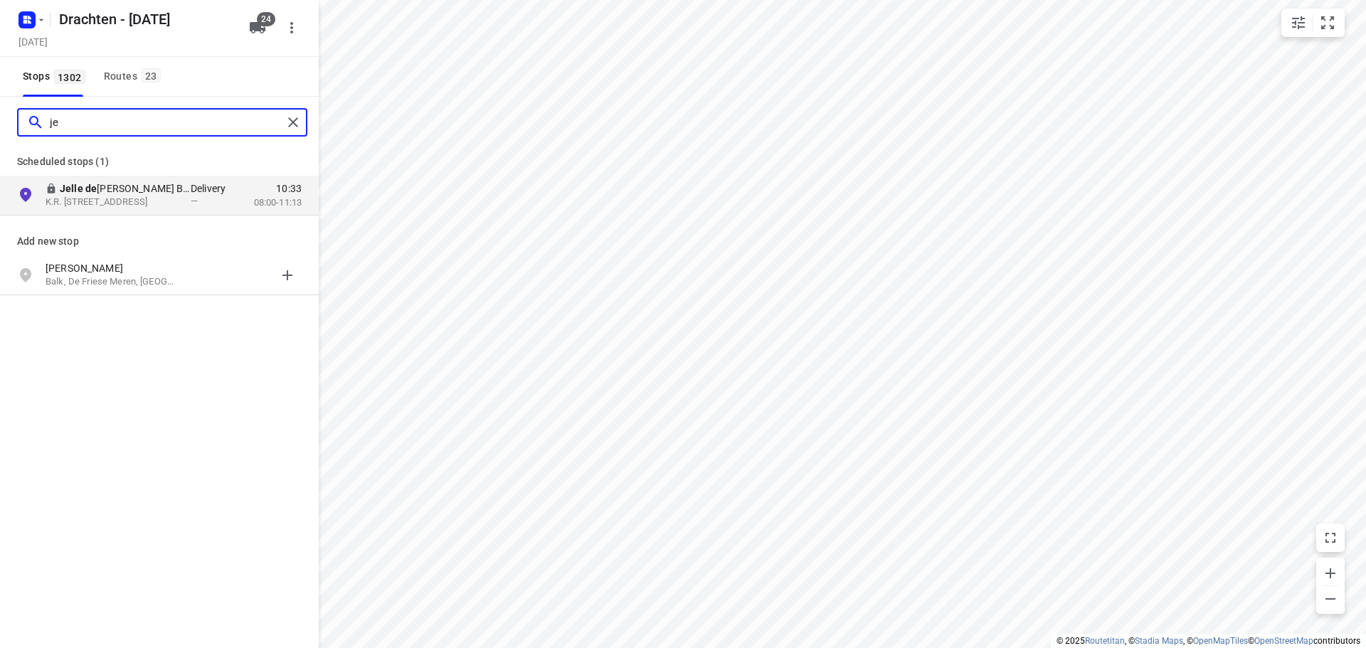
type input "j"
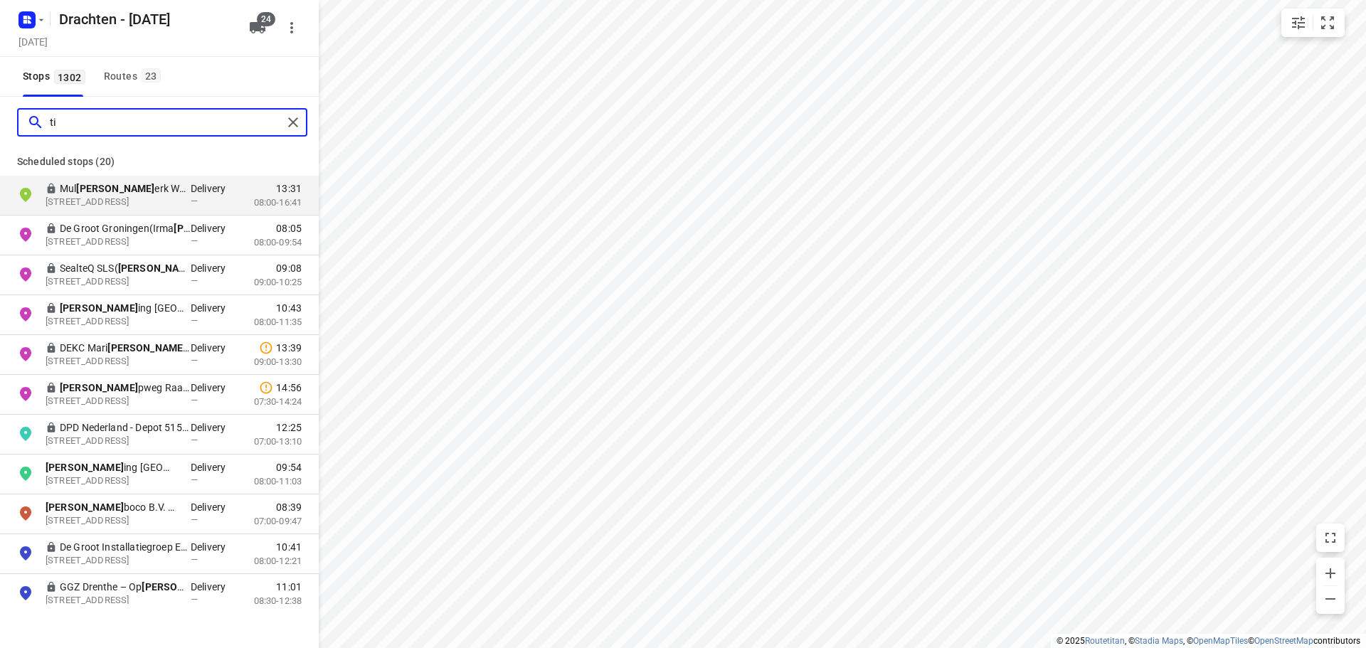
type input "t"
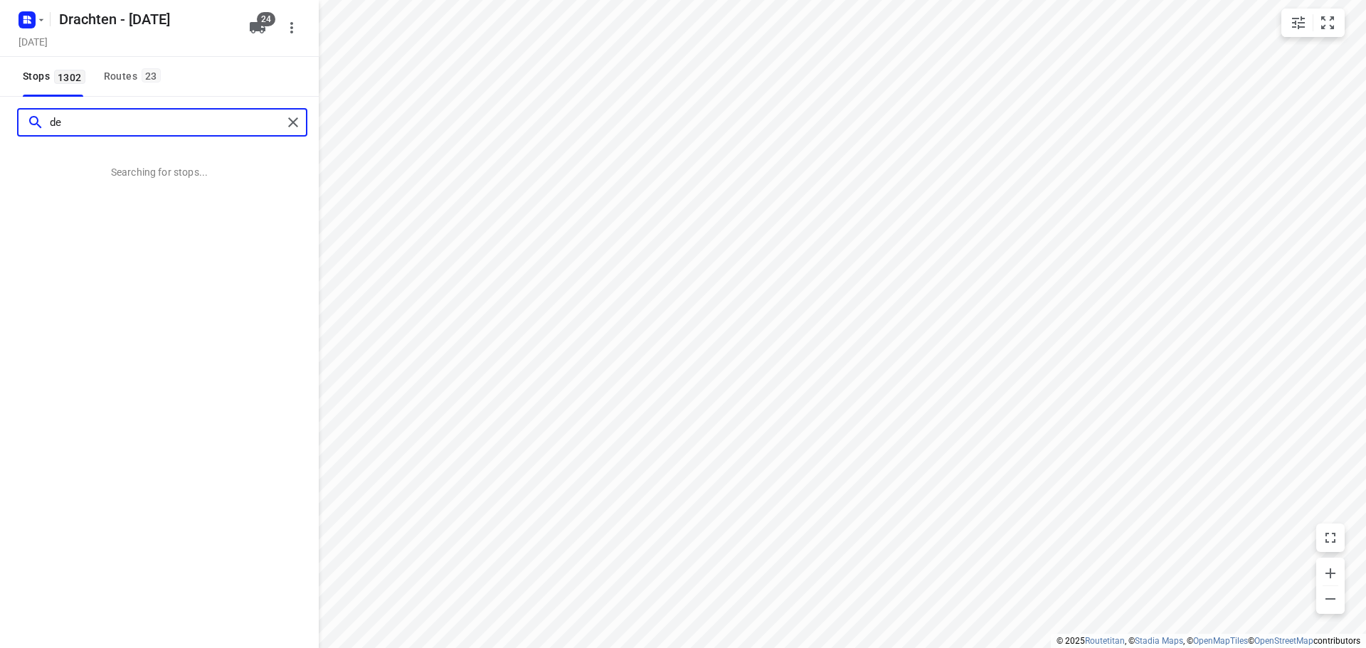
type input "d"
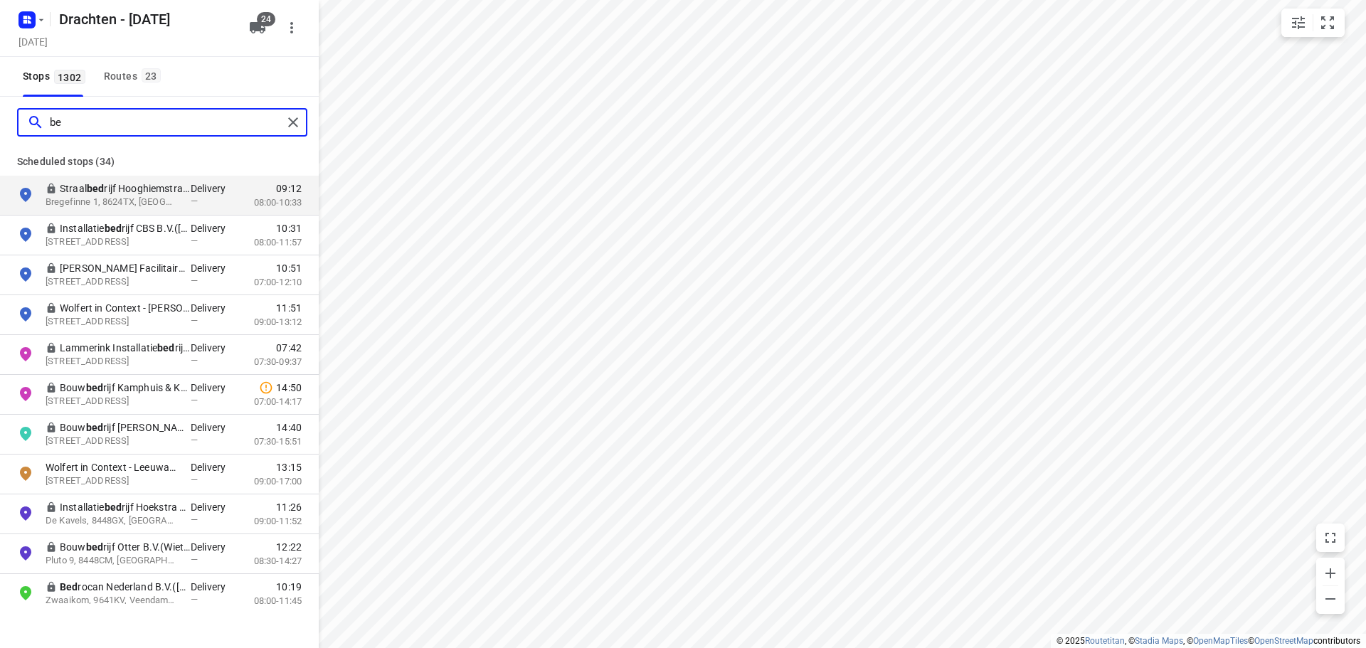
type input "b"
type input "r"
type input "s"
type input "a"
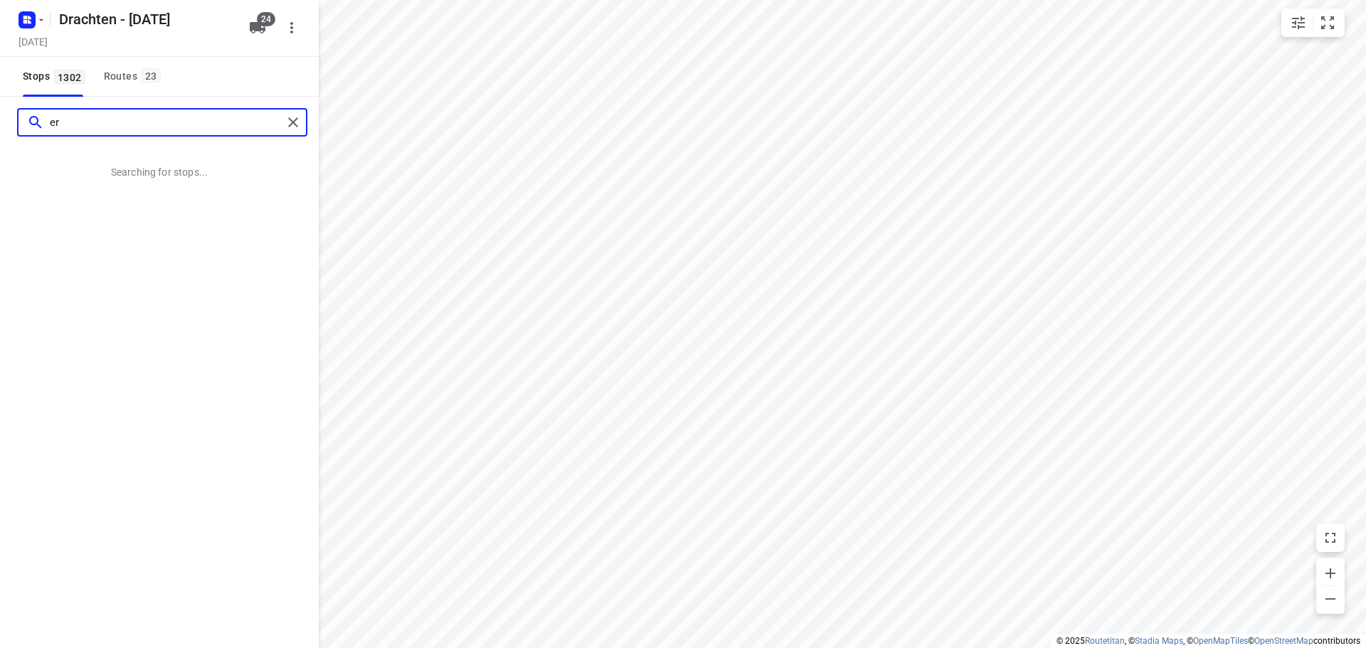
type input "e"
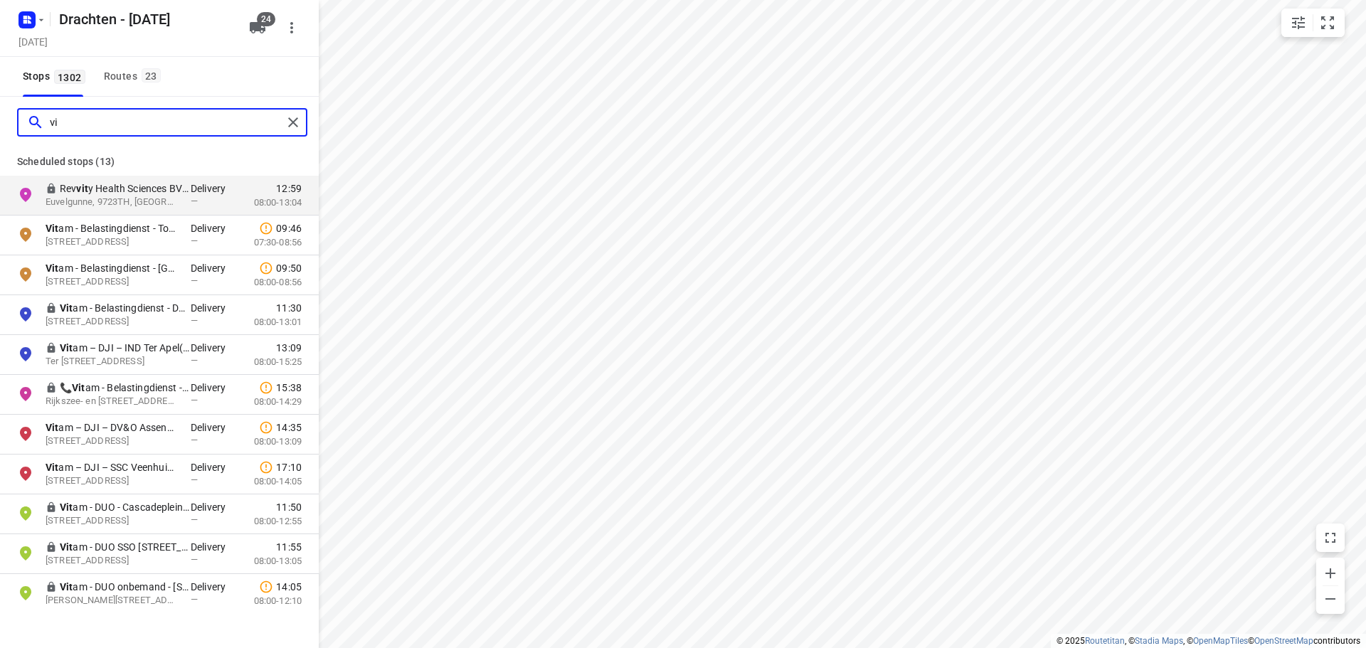
type input "v"
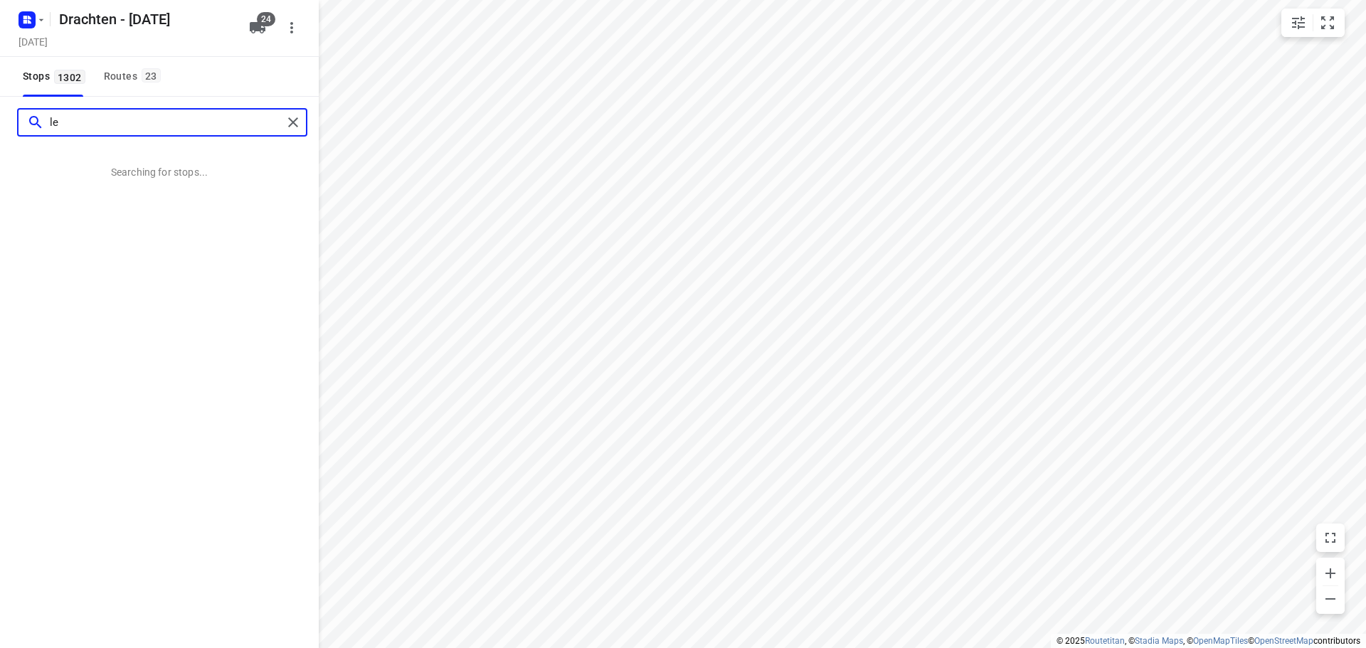
type input "l"
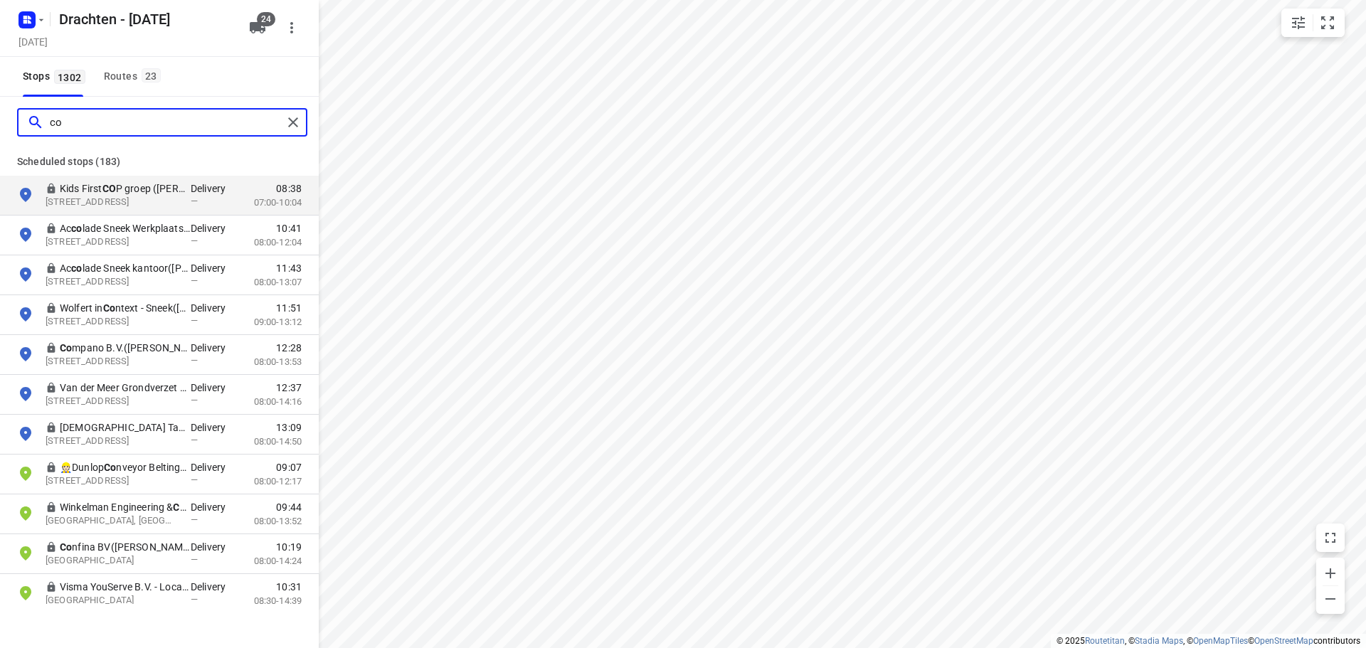
type input "c"
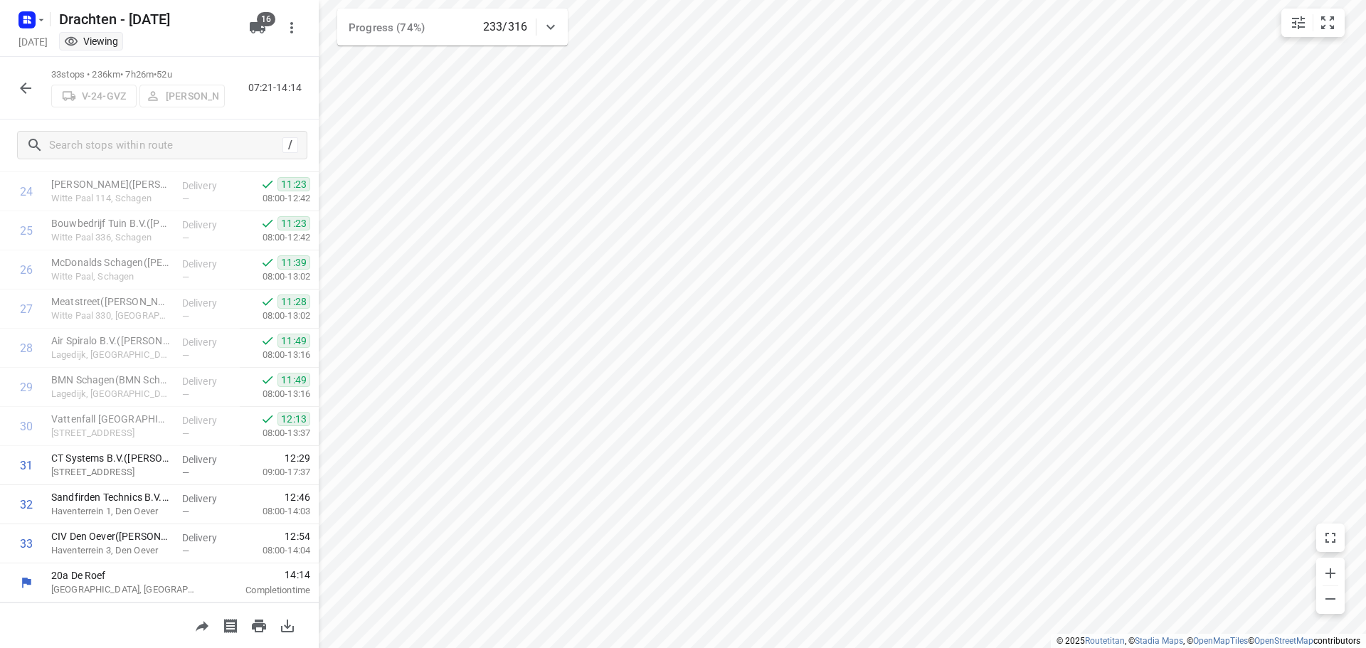
click at [36, 80] on button "button" at bounding box center [25, 88] width 28 height 28
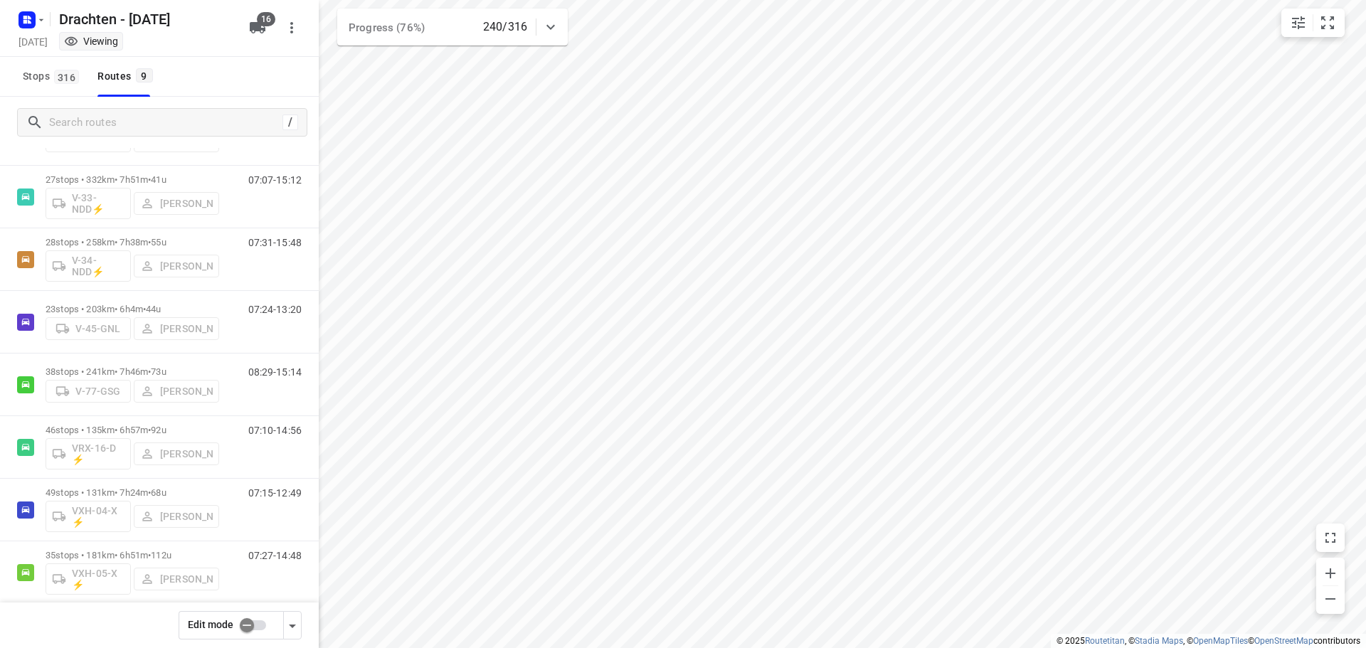
scroll to position [155, 0]
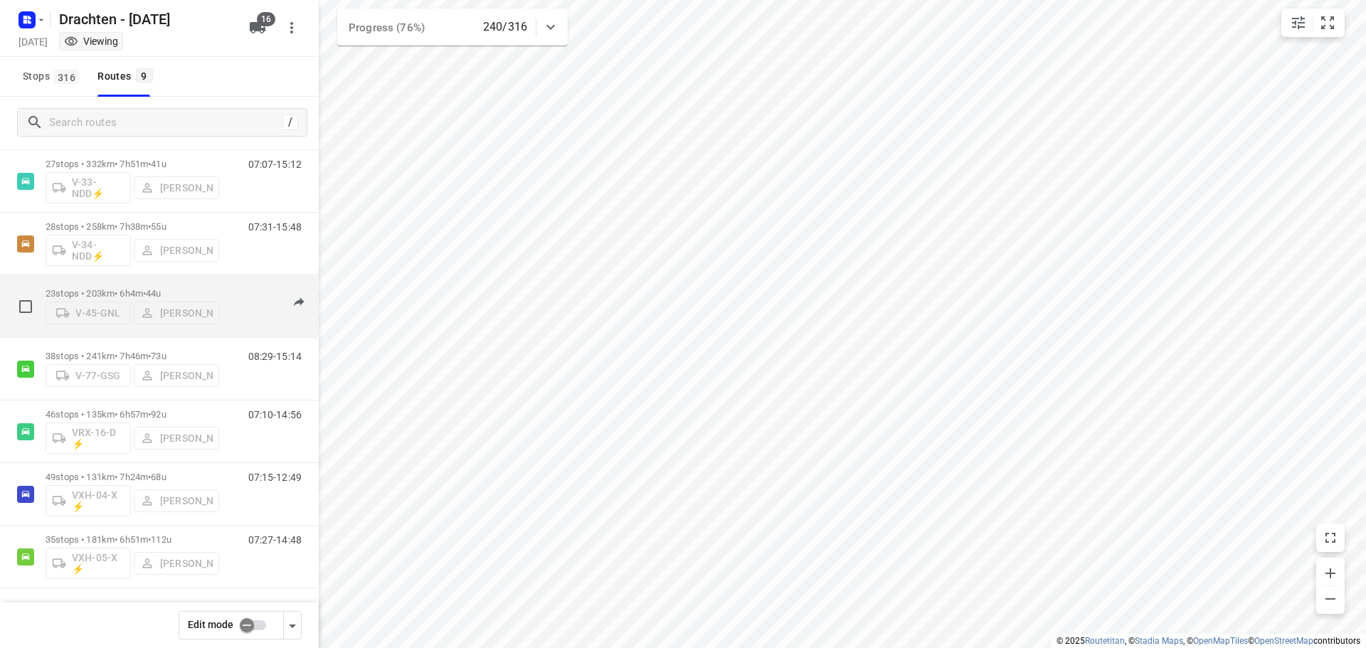
click at [161, 288] on span "44u" at bounding box center [153, 293] width 15 height 11
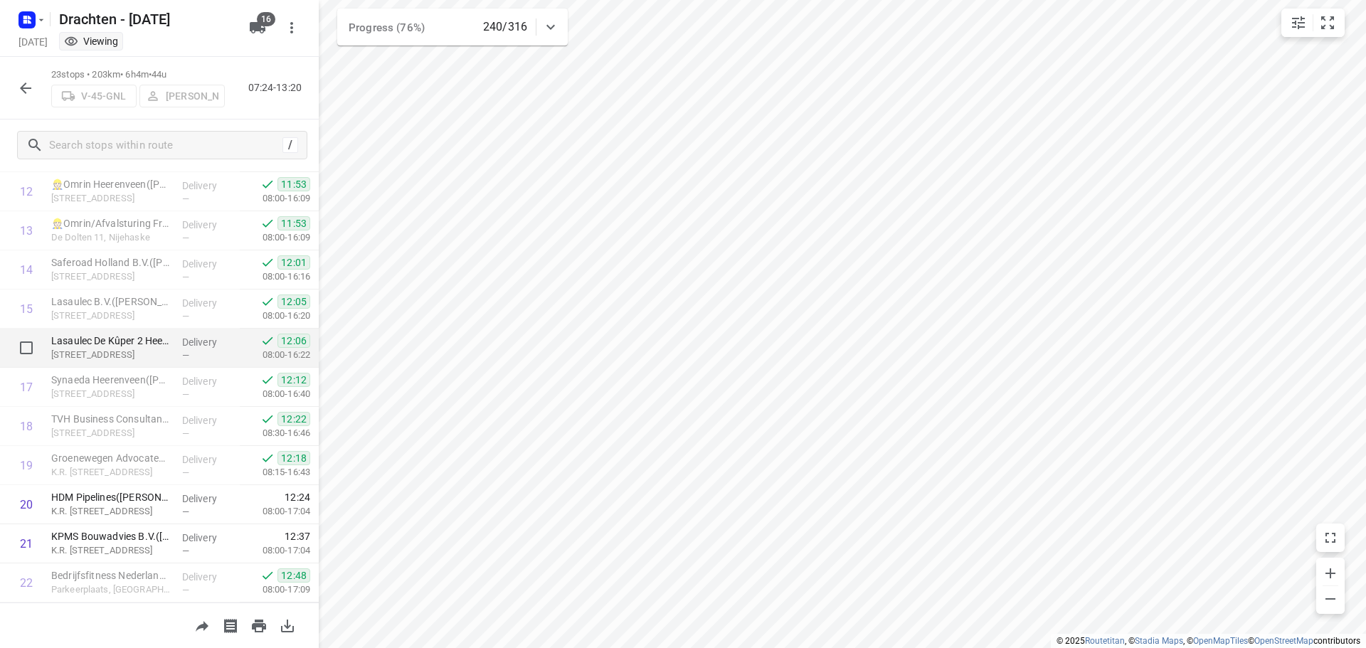
scroll to position [578, 0]
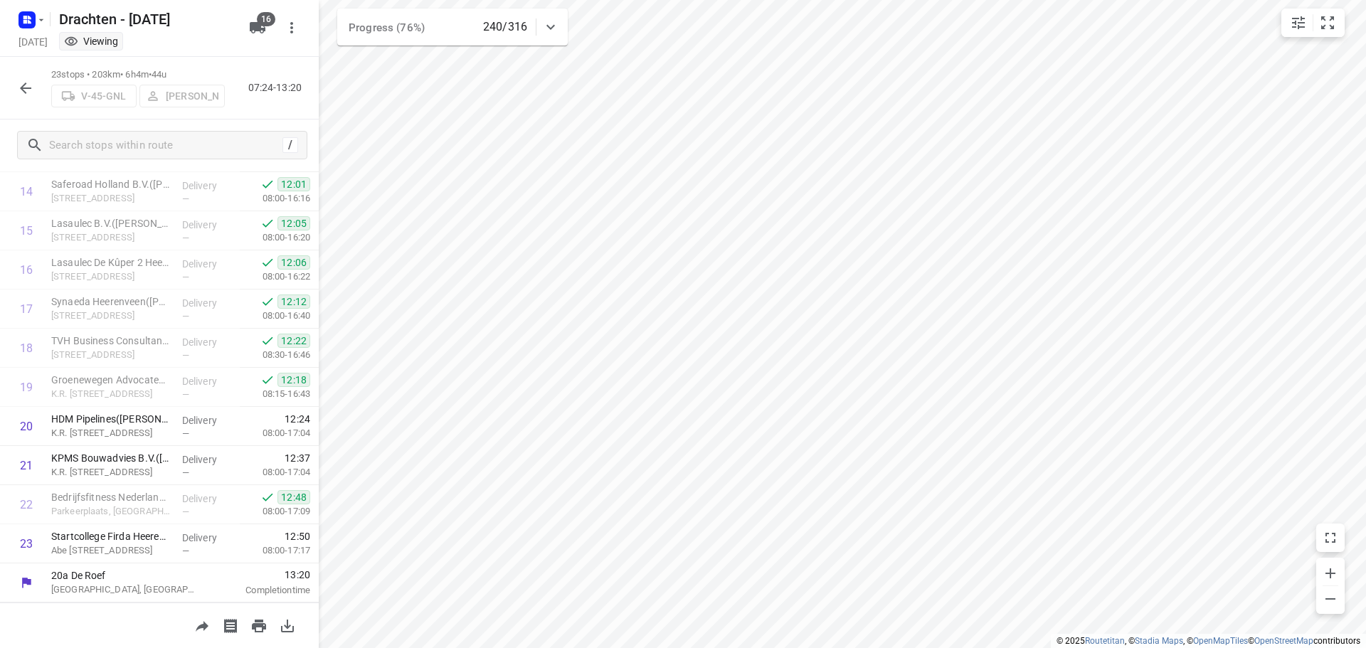
click at [19, 92] on icon "button" at bounding box center [25, 88] width 17 height 17
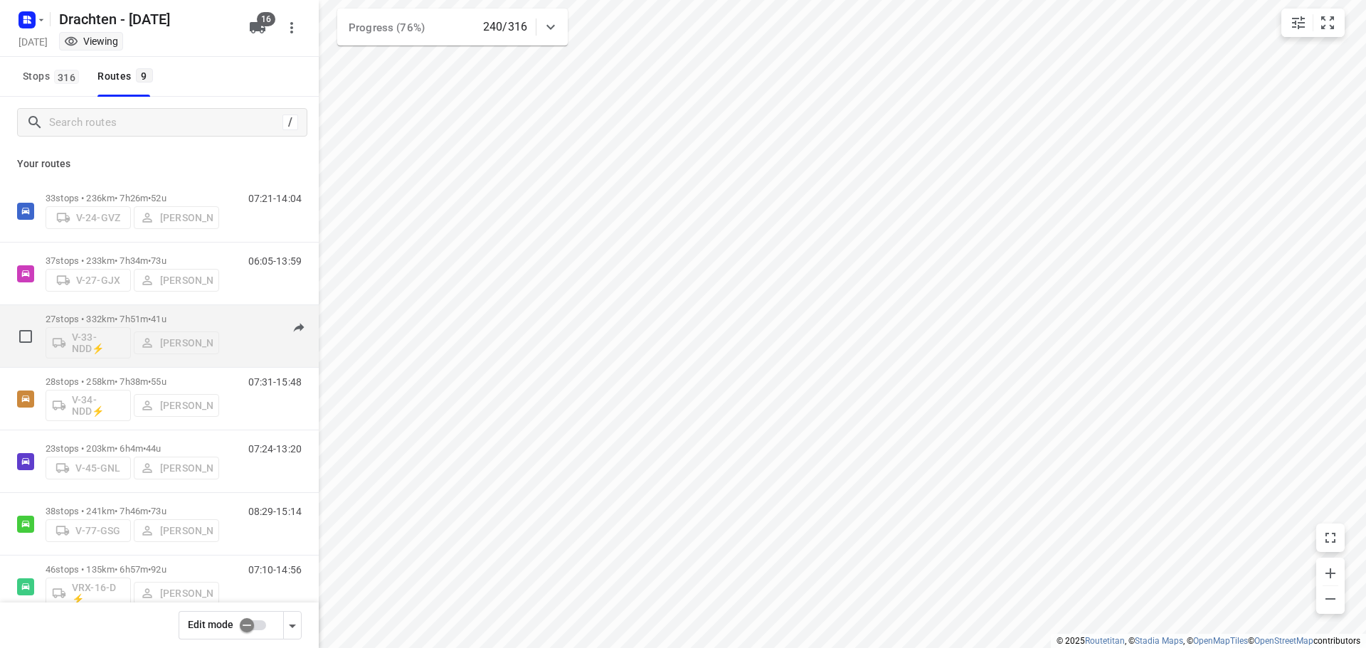
click at [98, 314] on p "27 stops • 332km • 7h51m • 41u" at bounding box center [133, 319] width 174 height 11
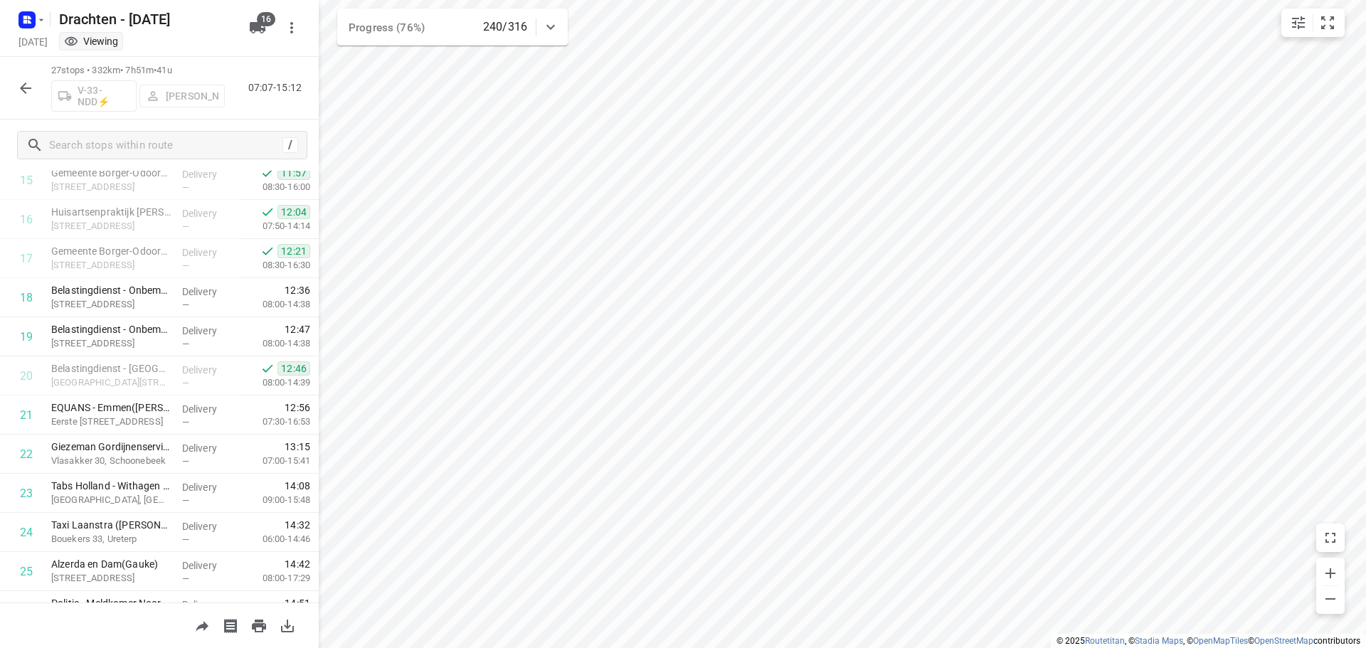
scroll to position [450, 0]
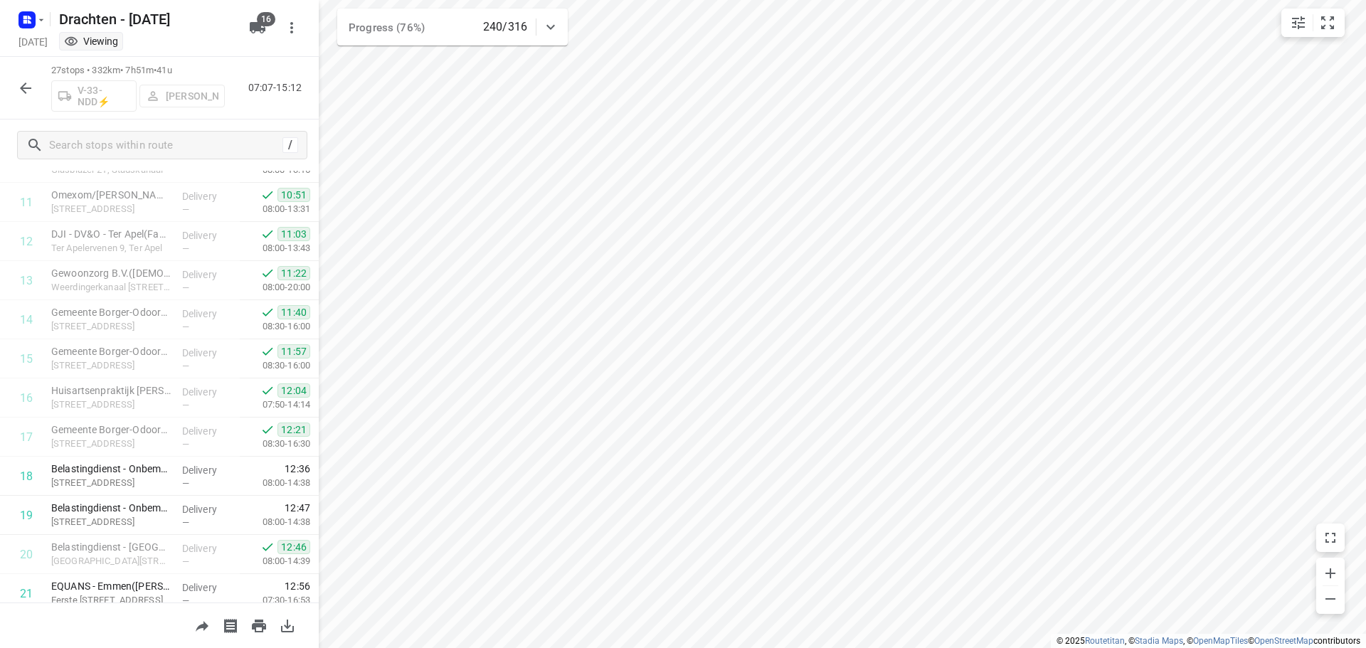
click at [21, 85] on icon "button" at bounding box center [25, 88] width 17 height 17
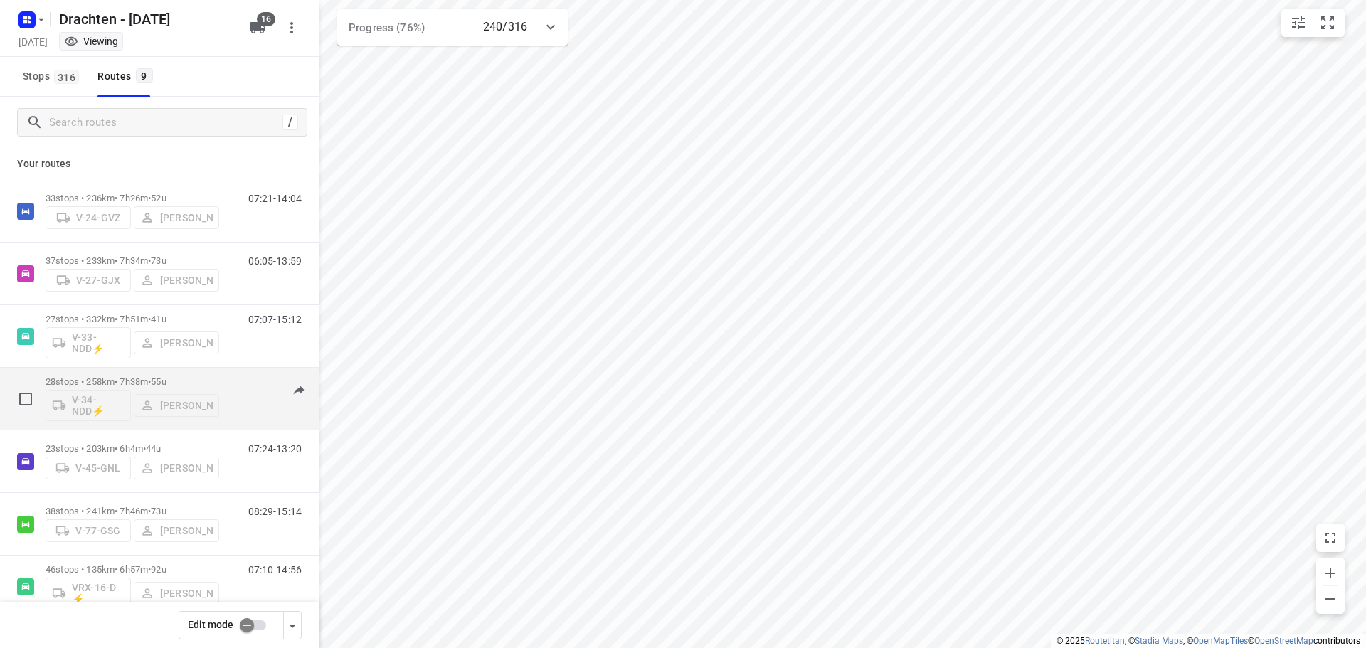
click at [142, 376] on div "28 stops • 258km • 7h38m • 55u V-34-NDD⚡ Steijn Groothof" at bounding box center [133, 398] width 174 height 59
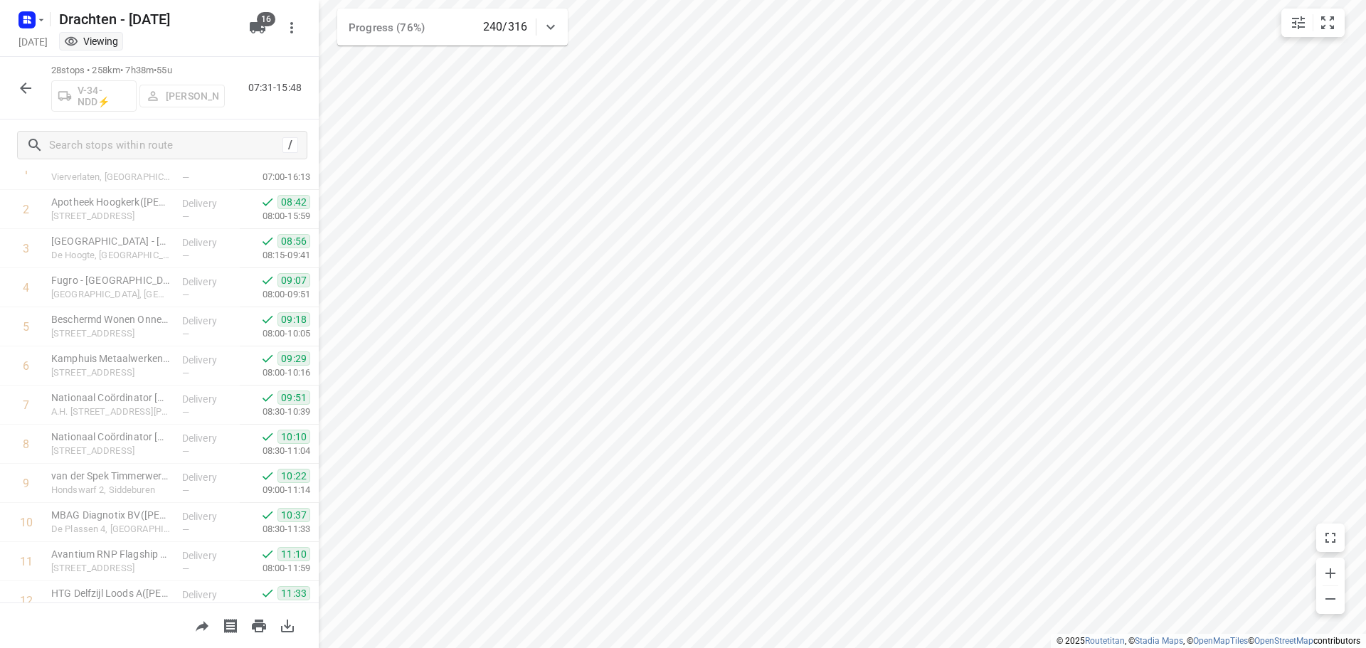
scroll to position [0, 0]
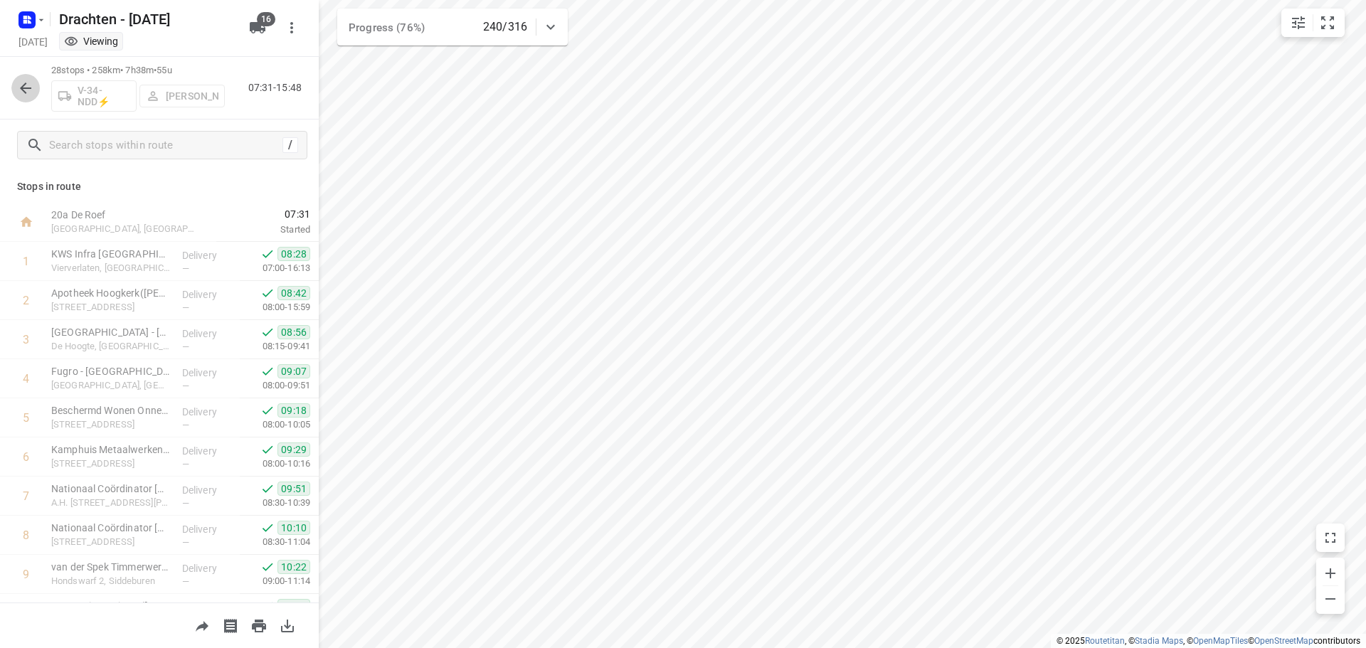
click at [26, 90] on icon "button" at bounding box center [25, 88] width 17 height 17
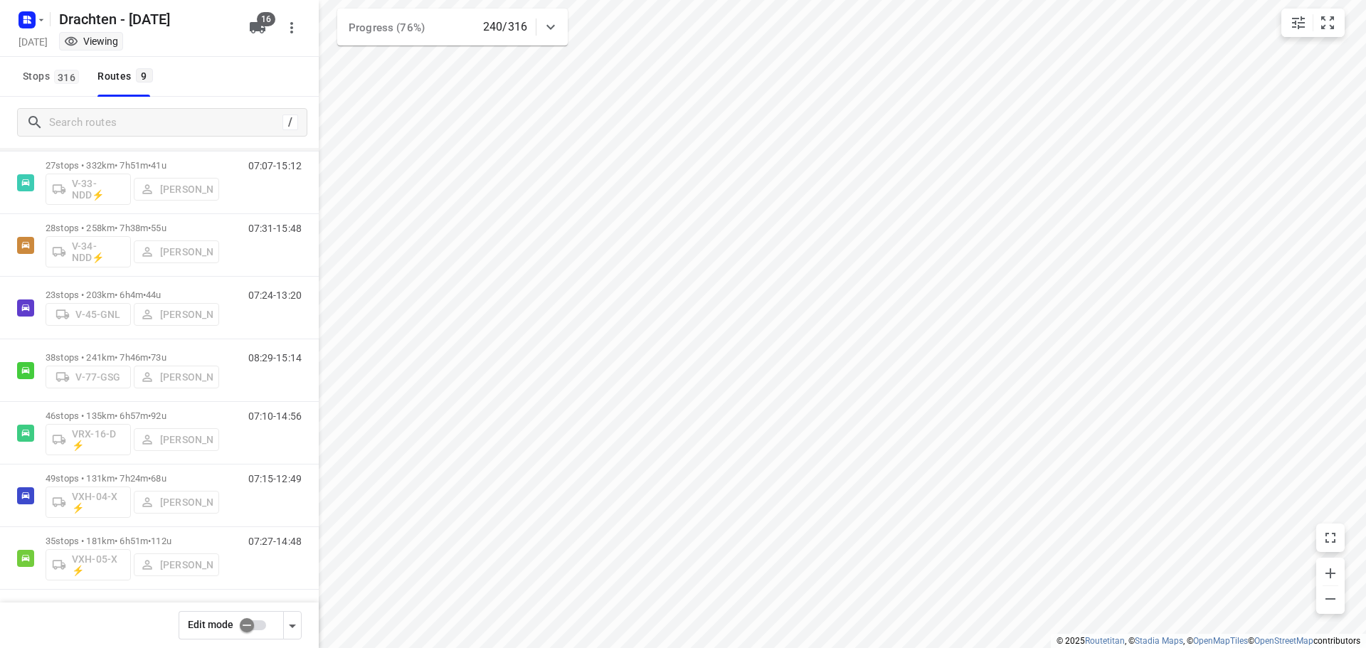
scroll to position [155, 0]
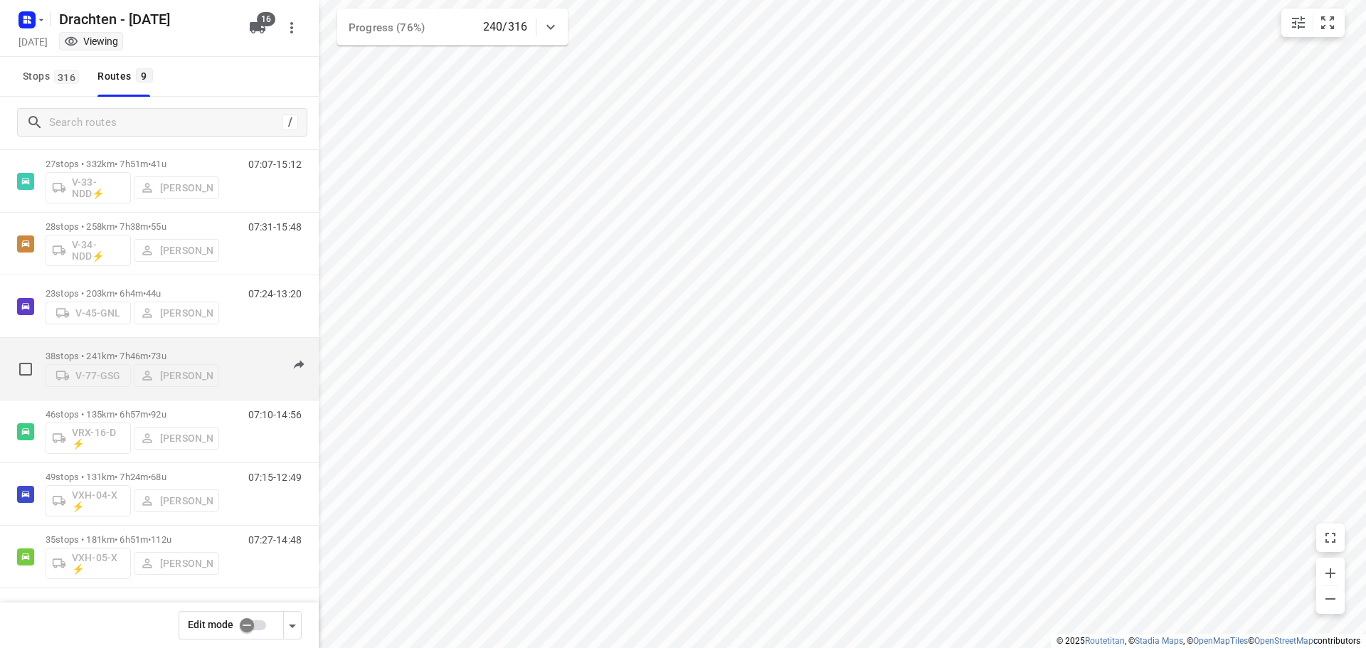
click at [156, 346] on div "38 stops • 241km • 7h46m • 73u V-77-GSG Jelmer Knol" at bounding box center [133, 369] width 174 height 51
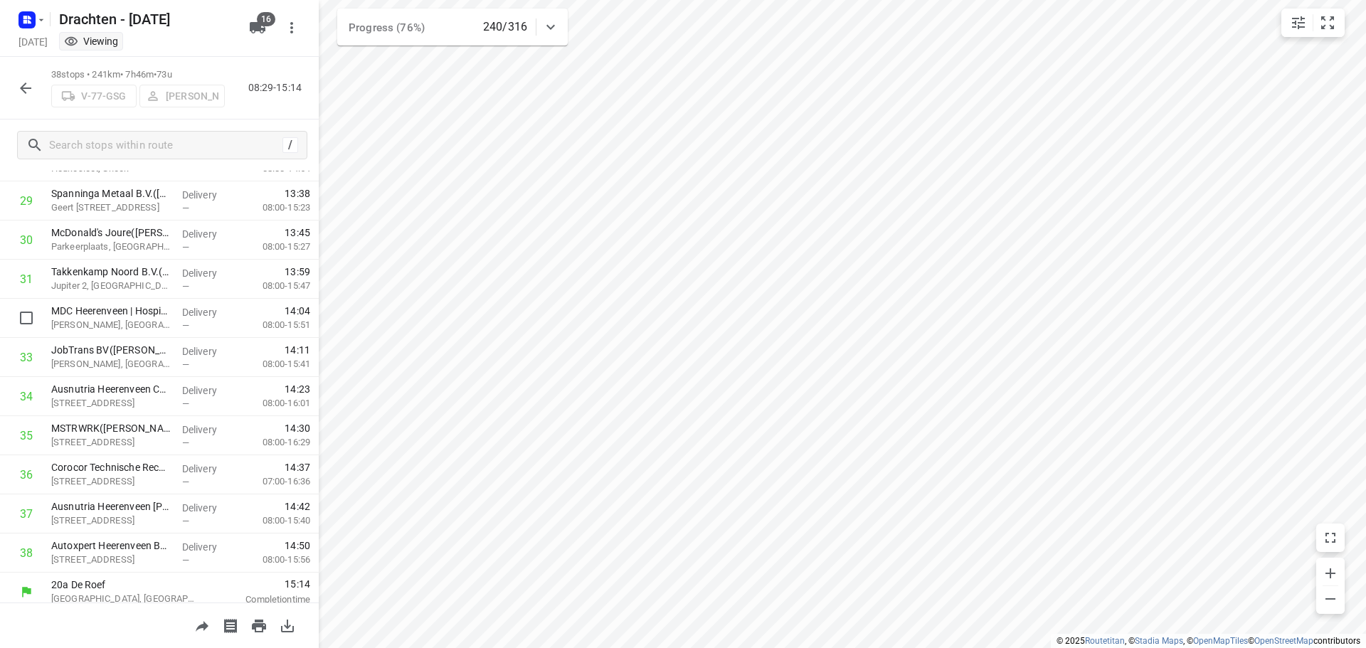
scroll to position [1165, 0]
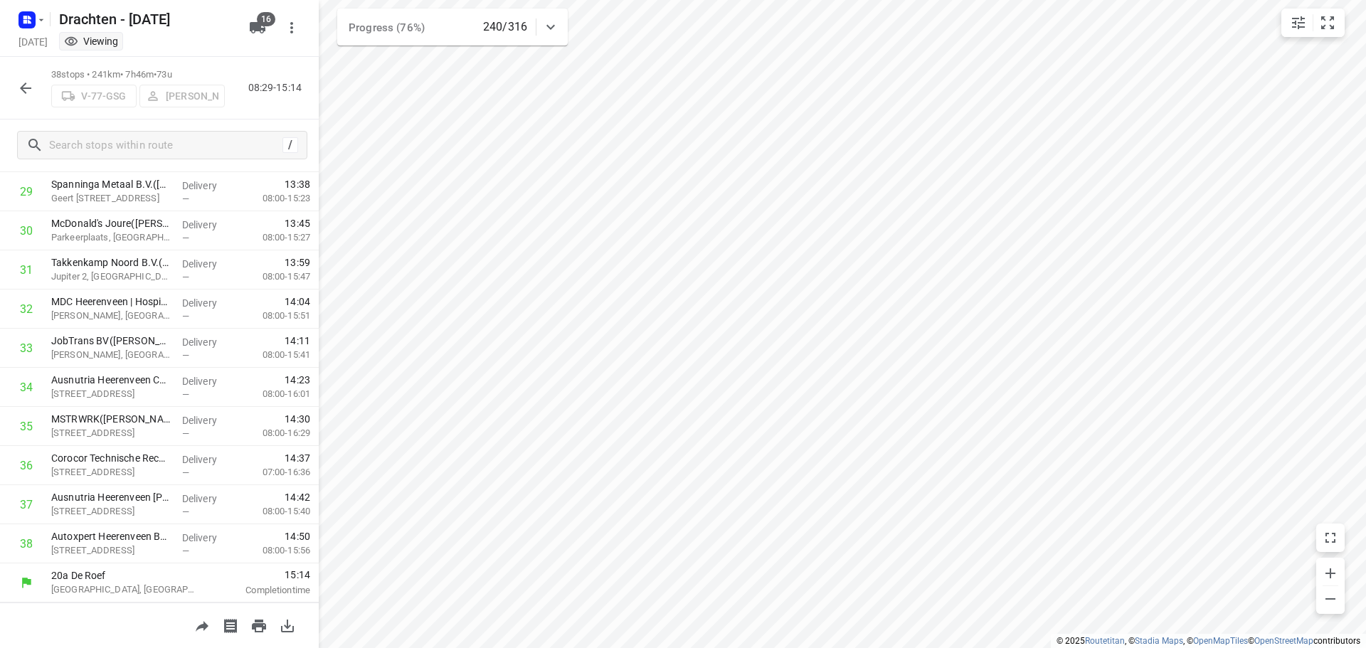
click at [28, 100] on button "button" at bounding box center [25, 88] width 28 height 28
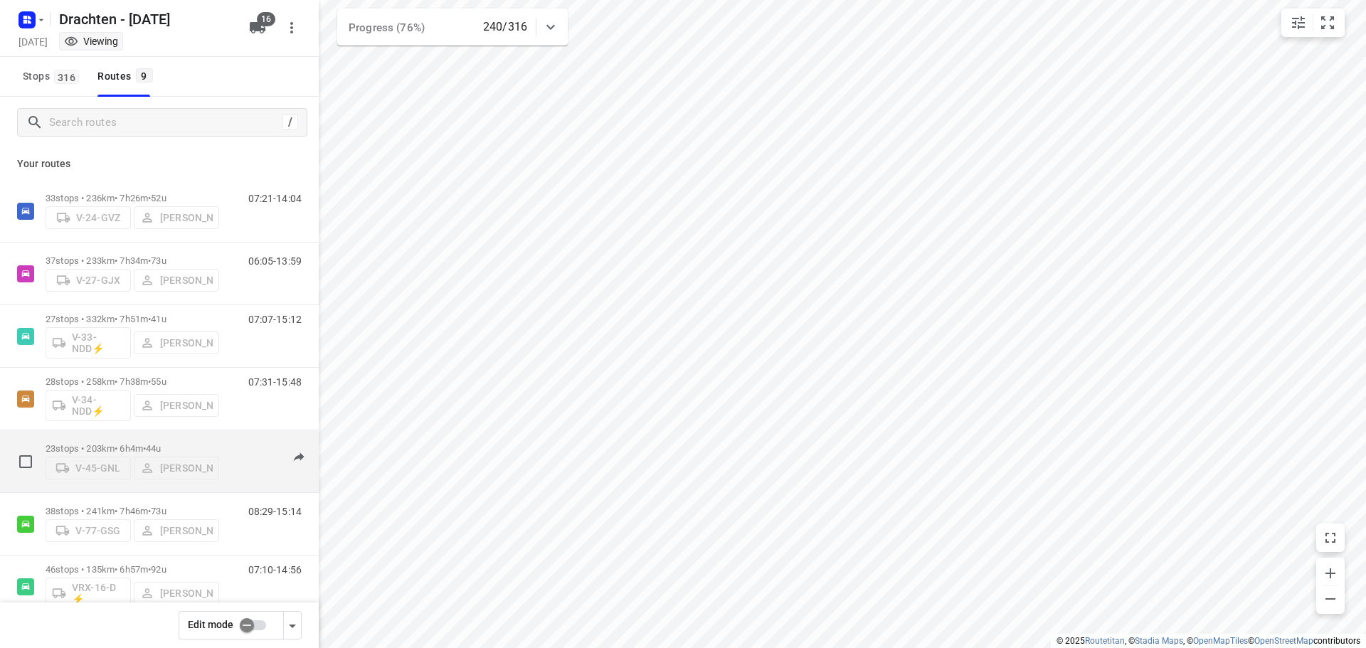
scroll to position [155, 0]
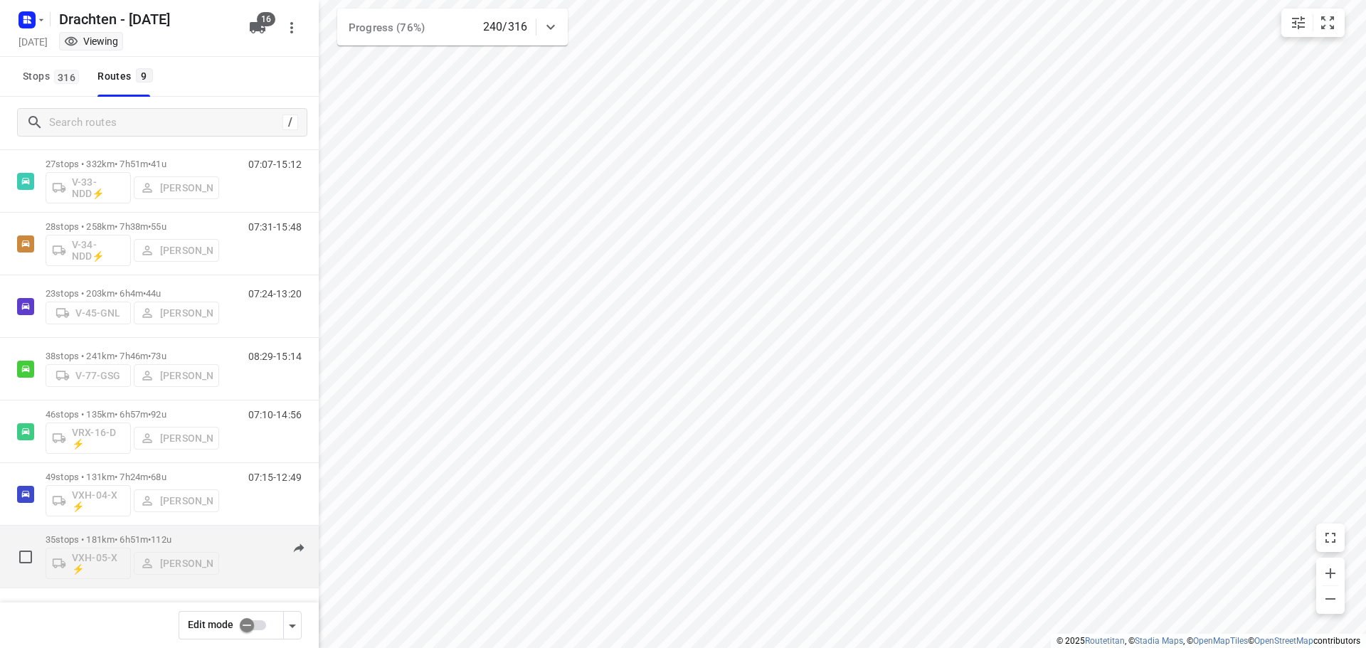
click at [147, 534] on div "35 stops • 181km • 6h51m • 112u VXH-05-X ⚡ Jos Kaspers" at bounding box center [133, 556] width 174 height 59
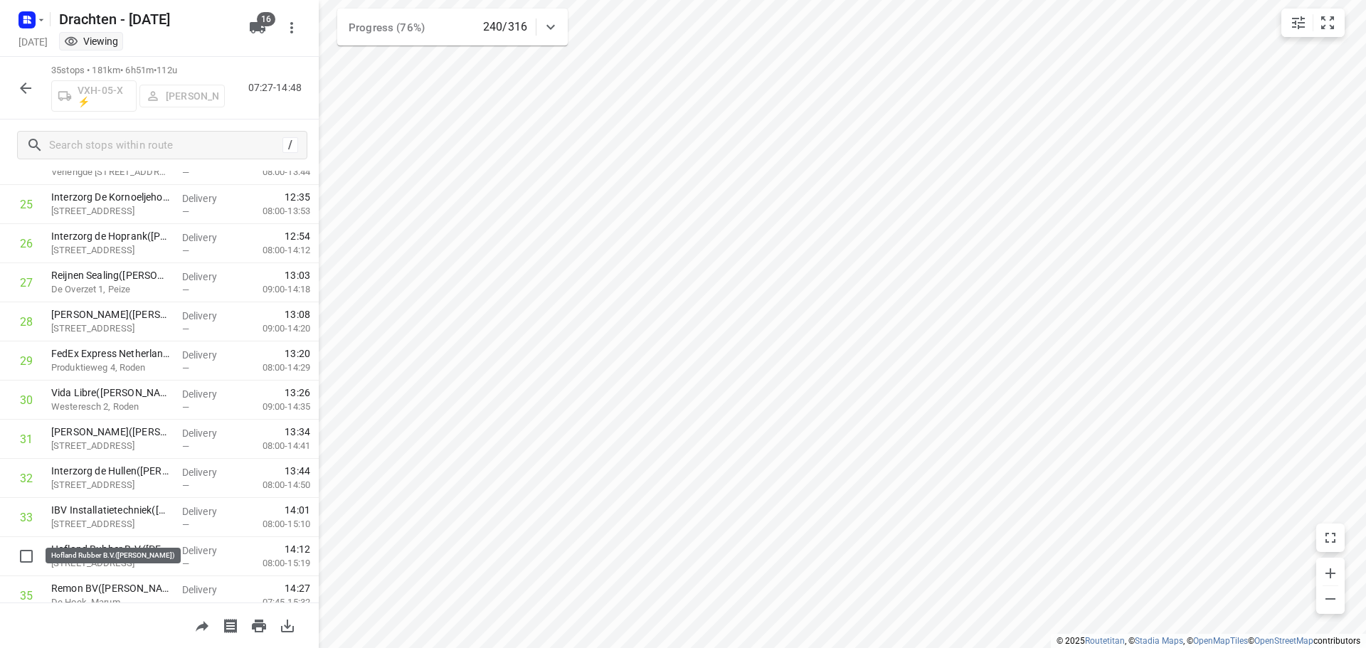
scroll to position [1048, 0]
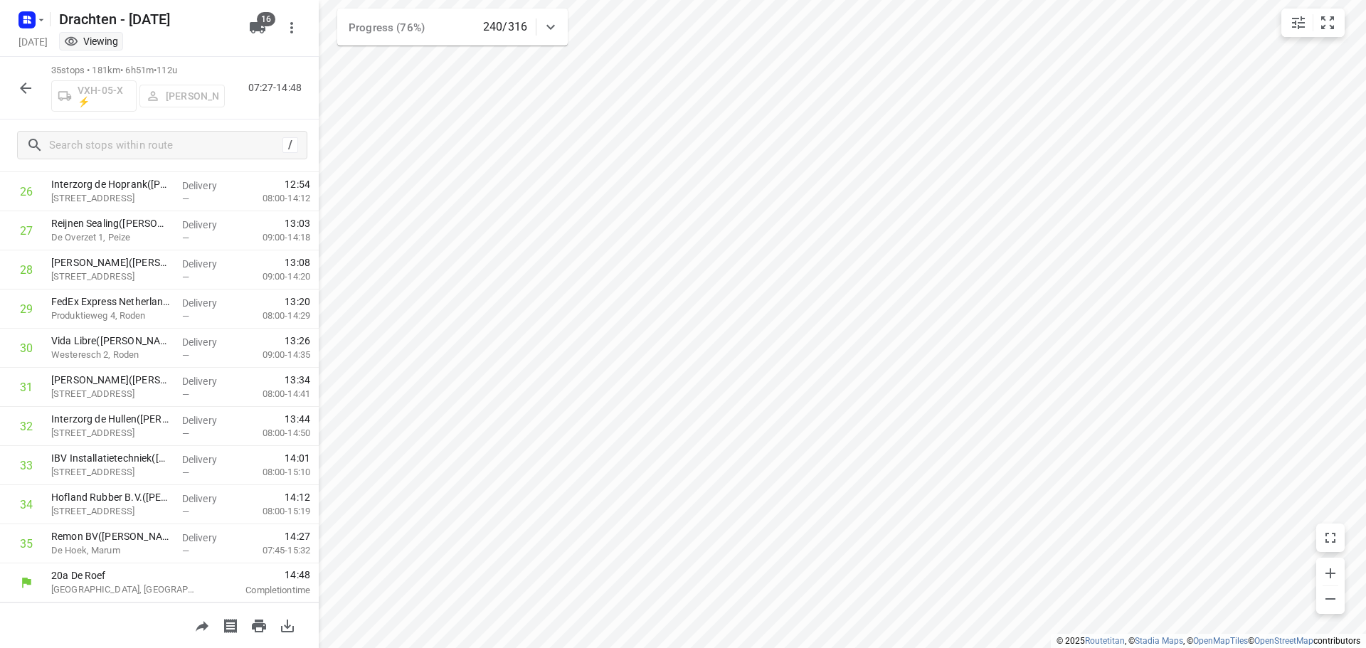
click at [33, 95] on icon "button" at bounding box center [25, 88] width 17 height 17
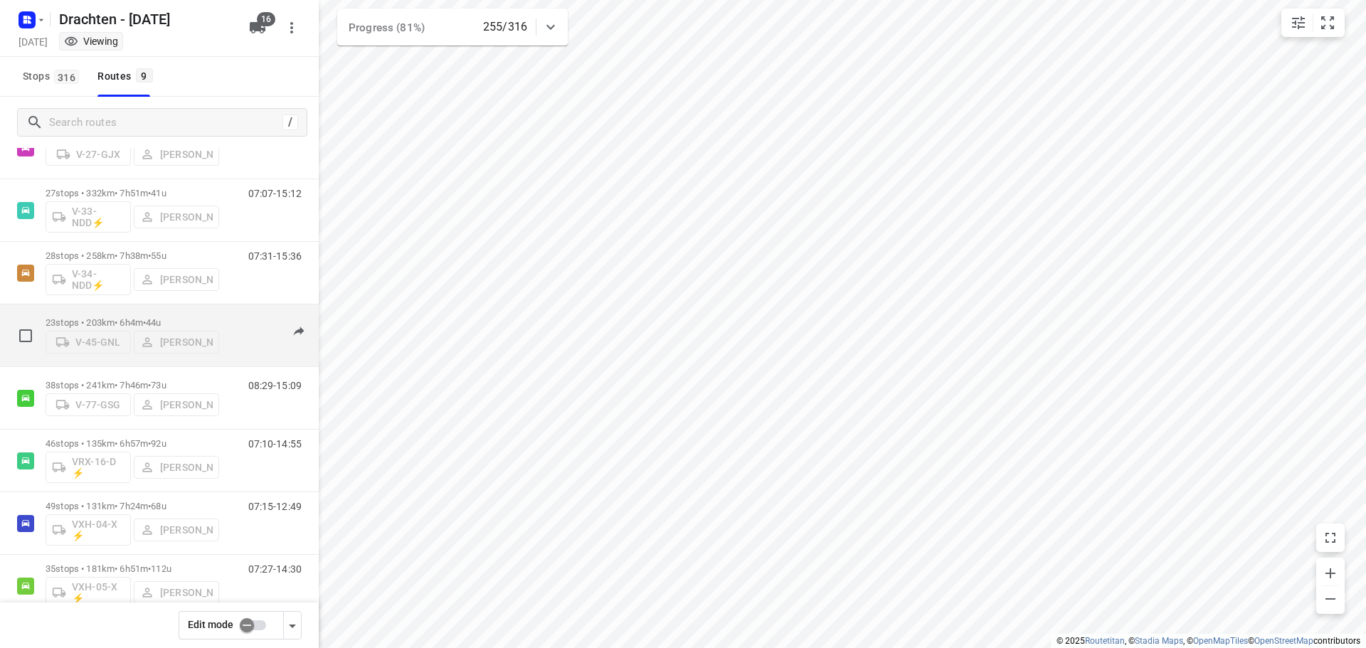
scroll to position [155, 0]
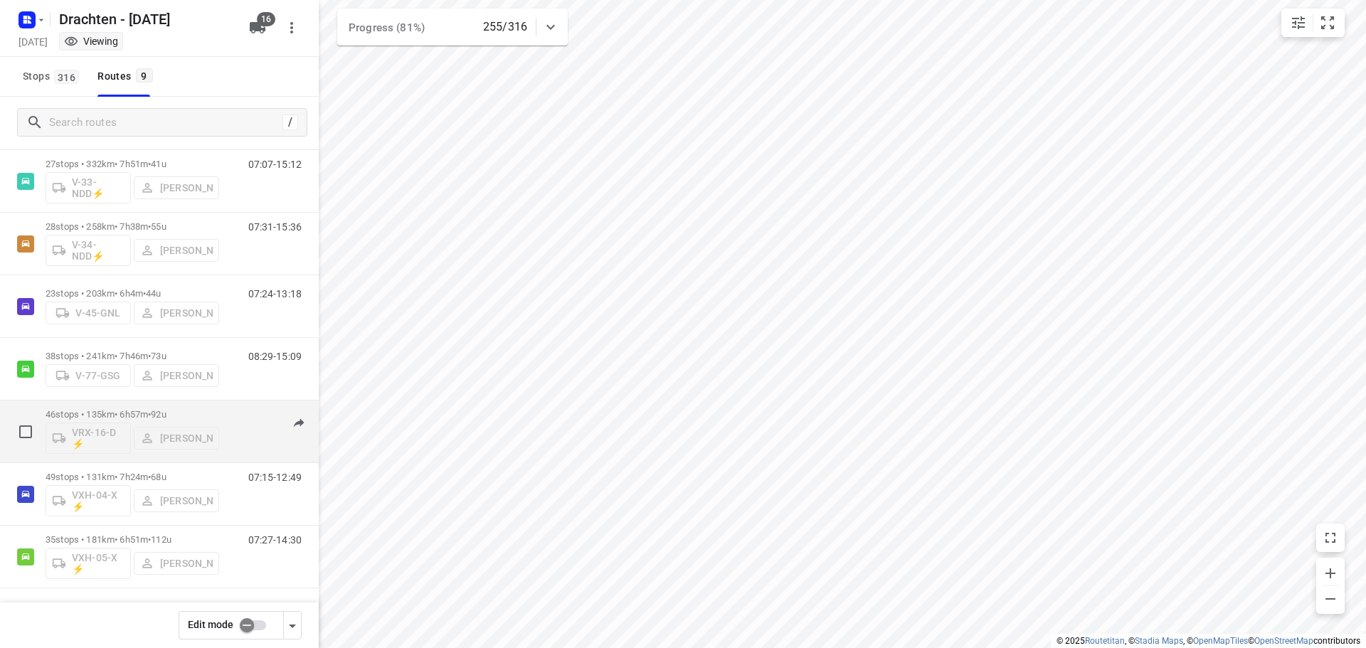
click at [131, 402] on div "46 stops • 135km • 6h57m • 92u VRX-16-D ⚡ Kirsten Brouwer" at bounding box center [133, 431] width 174 height 59
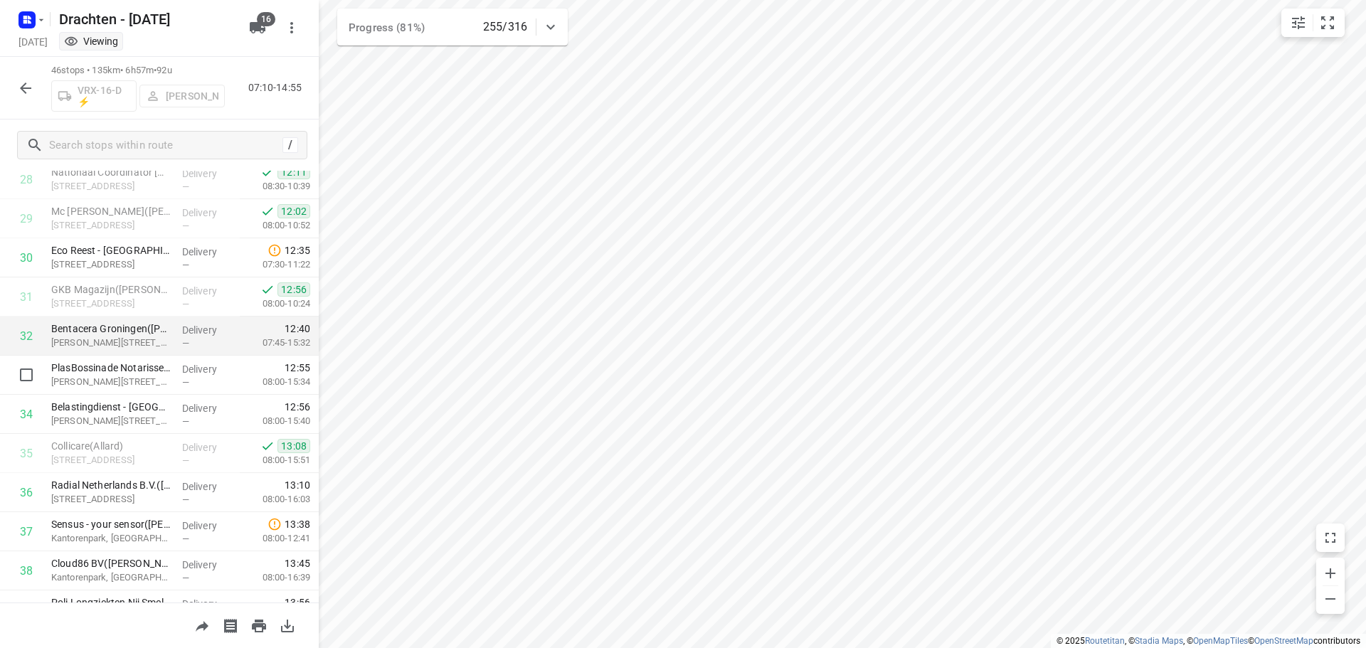
scroll to position [1210, 0]
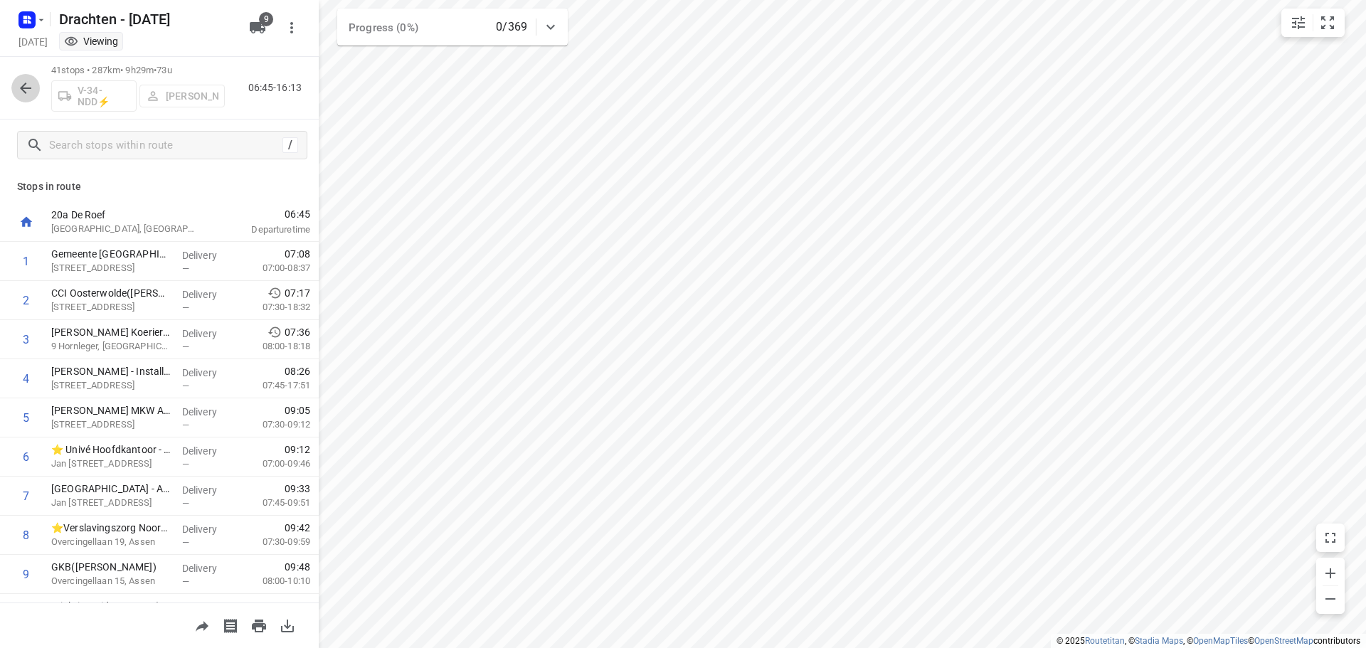
click at [36, 87] on button "button" at bounding box center [25, 88] width 28 height 28
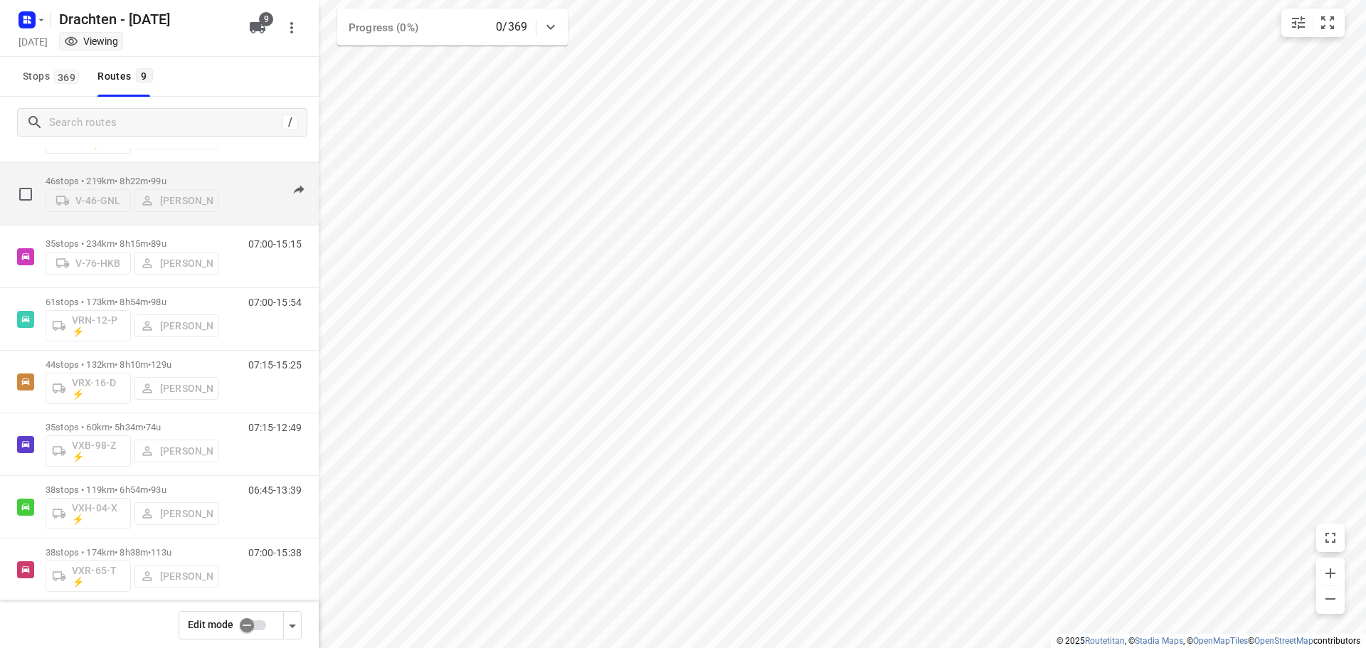
scroll to position [155, 0]
